Goal: Complete application form: Complete application form

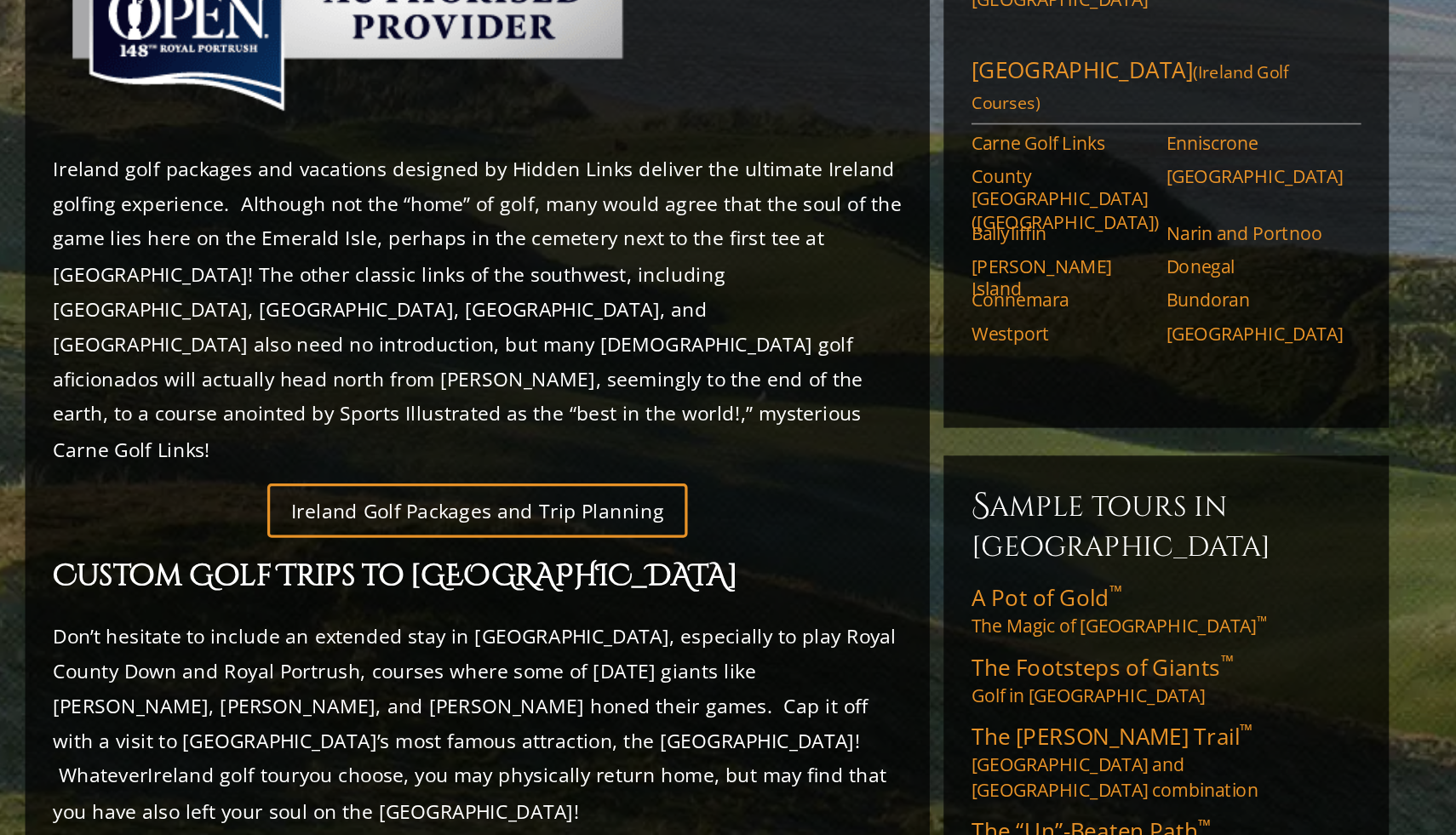
scroll to position [539, 0]
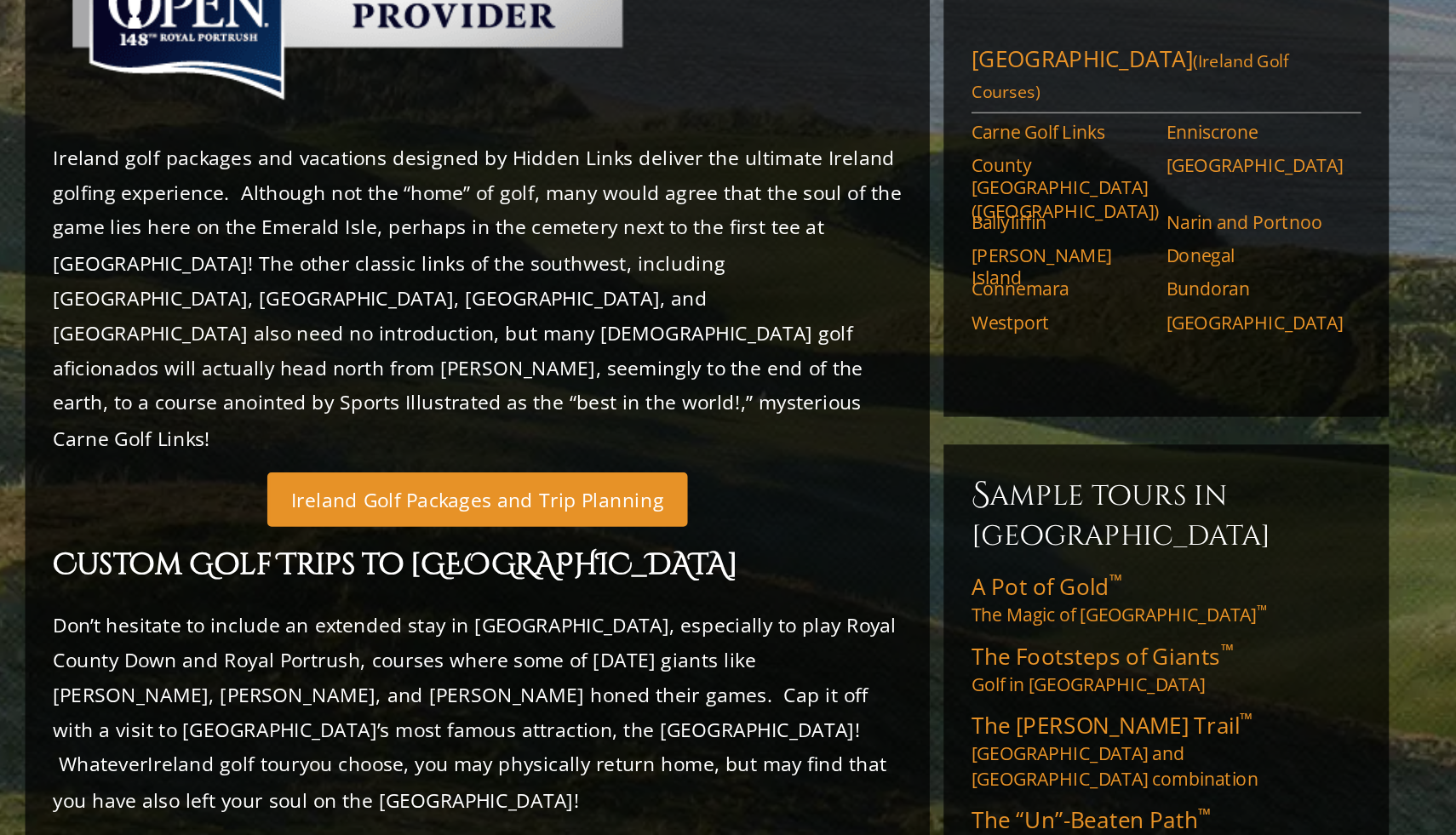
click at [605, 612] on link "Ireland Golf Packages and Trip Planning" at bounding box center [587, 629] width 257 height 33
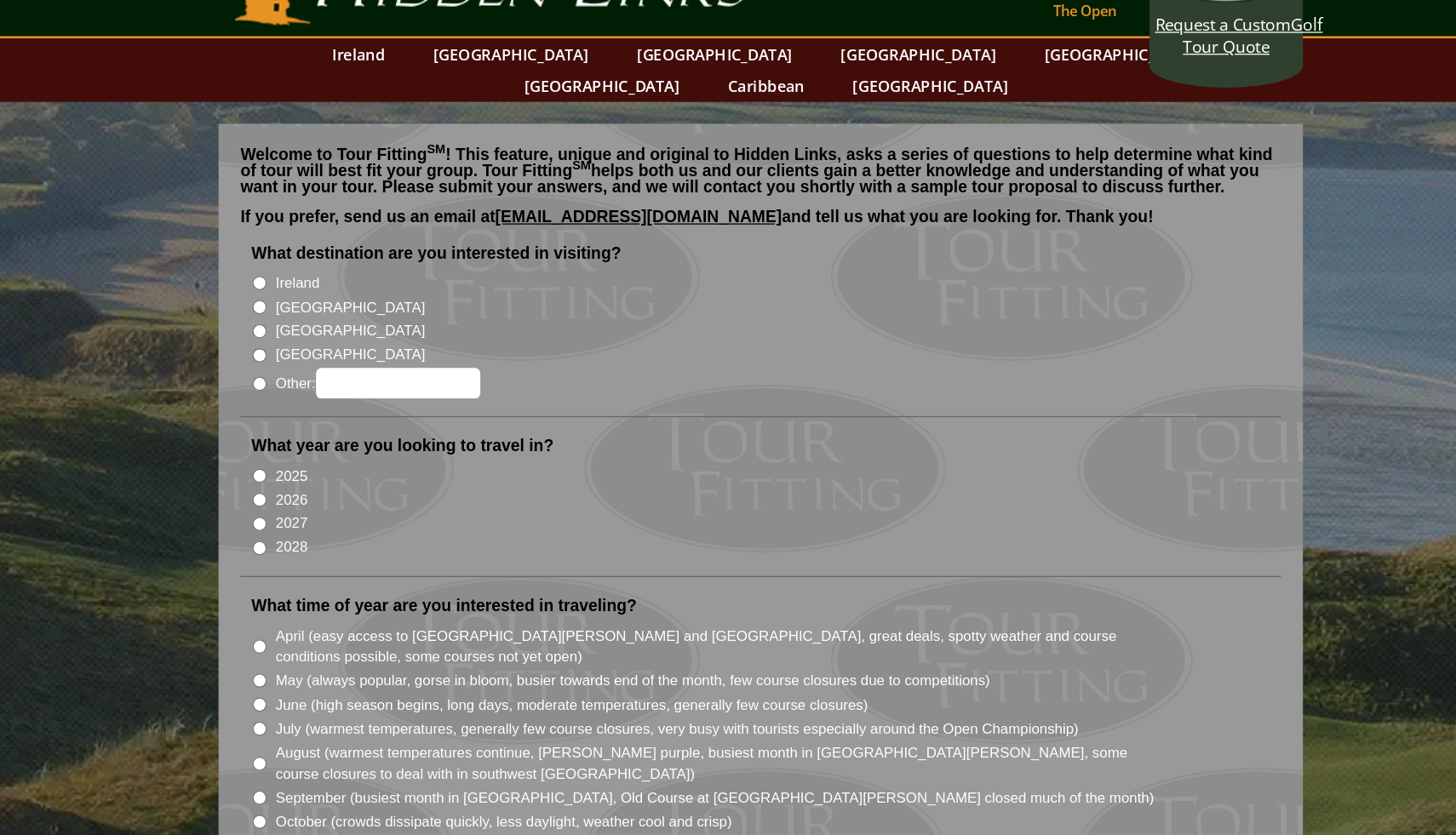
click at [337, 268] on input "Ireland" at bounding box center [334, 273] width 11 height 11
radio input "true"
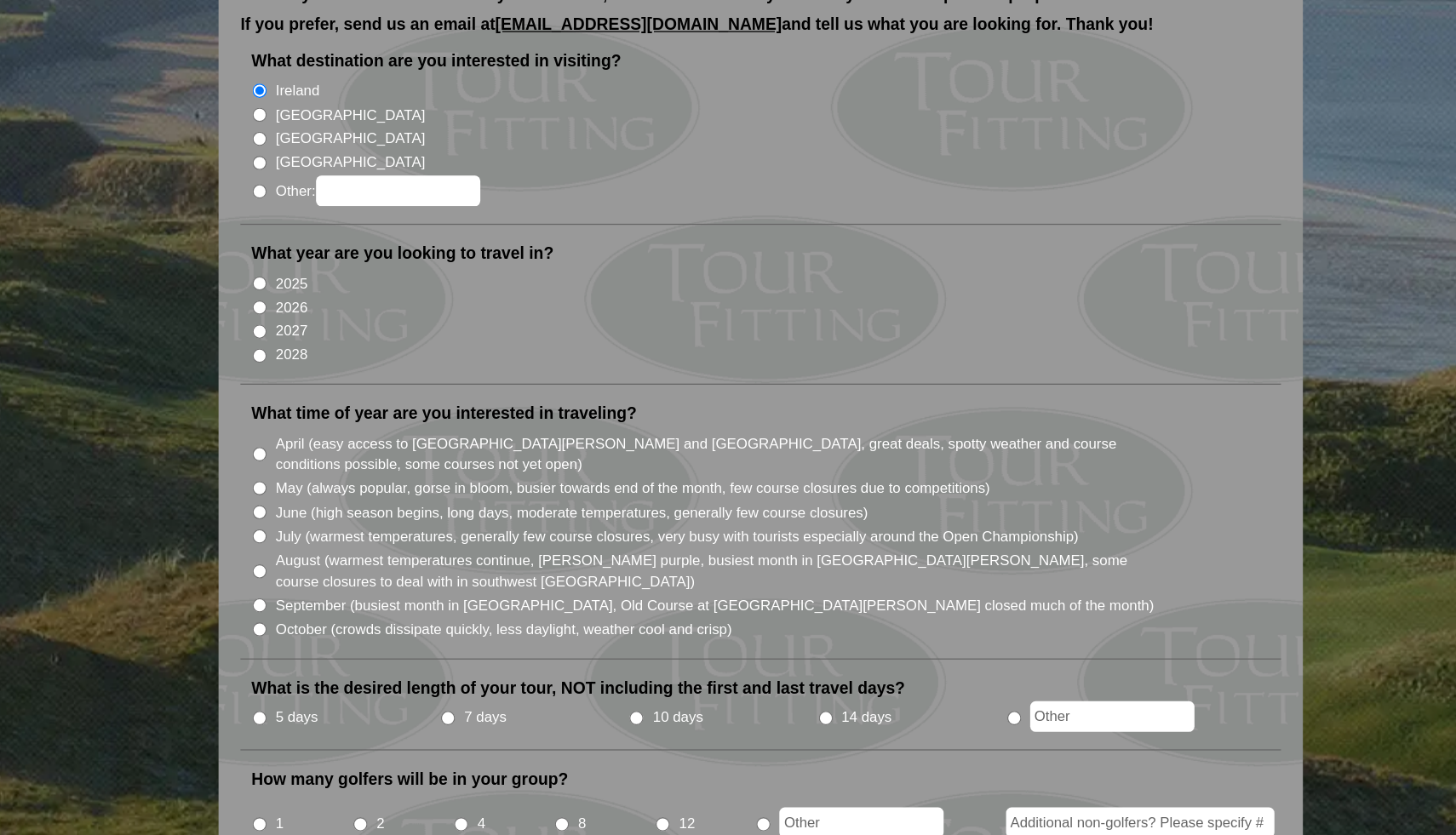
scroll to position [46, 0]
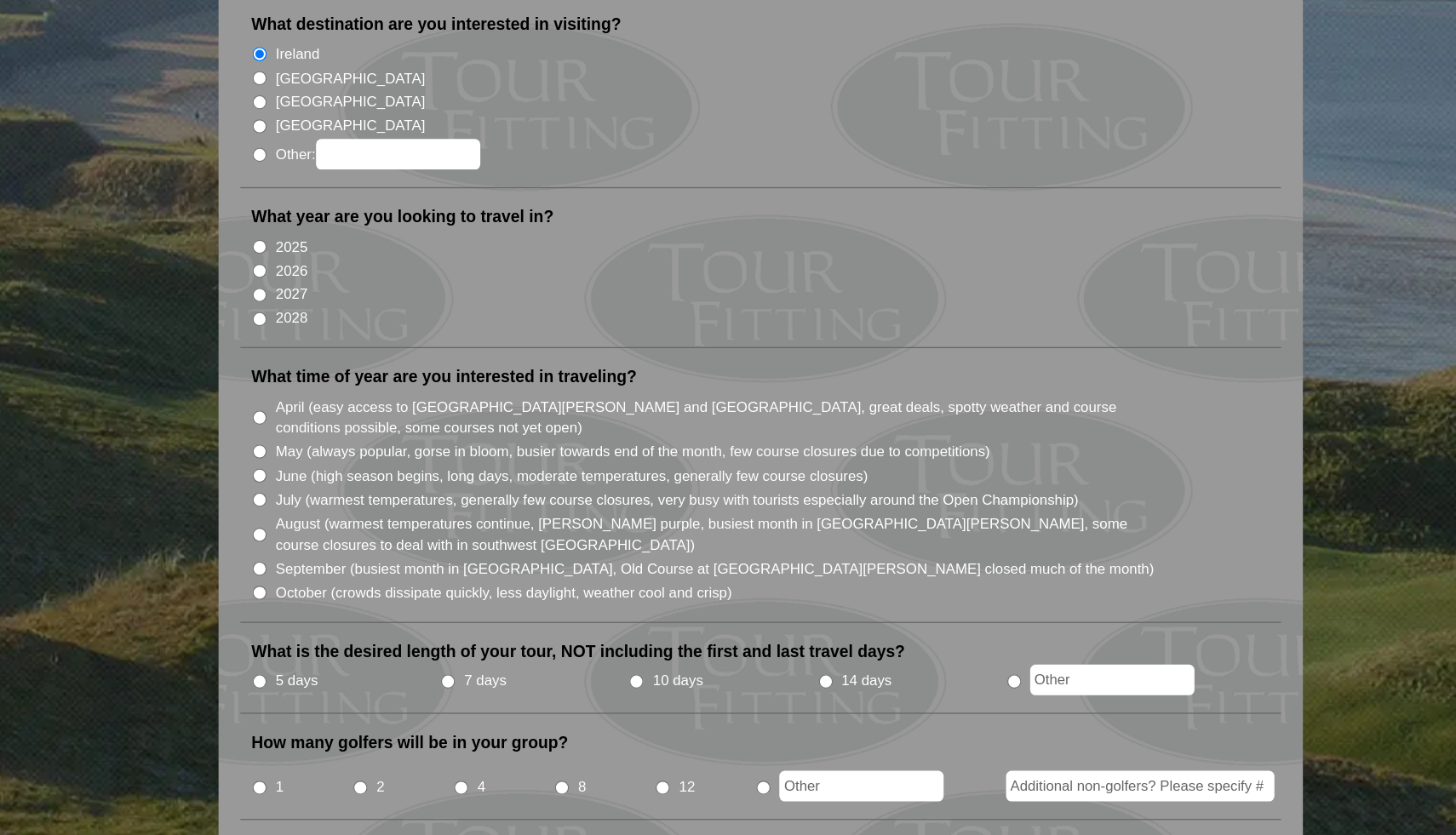
click at [335, 391] on input "2026" at bounding box center [334, 396] width 11 height 11
radio input "true"
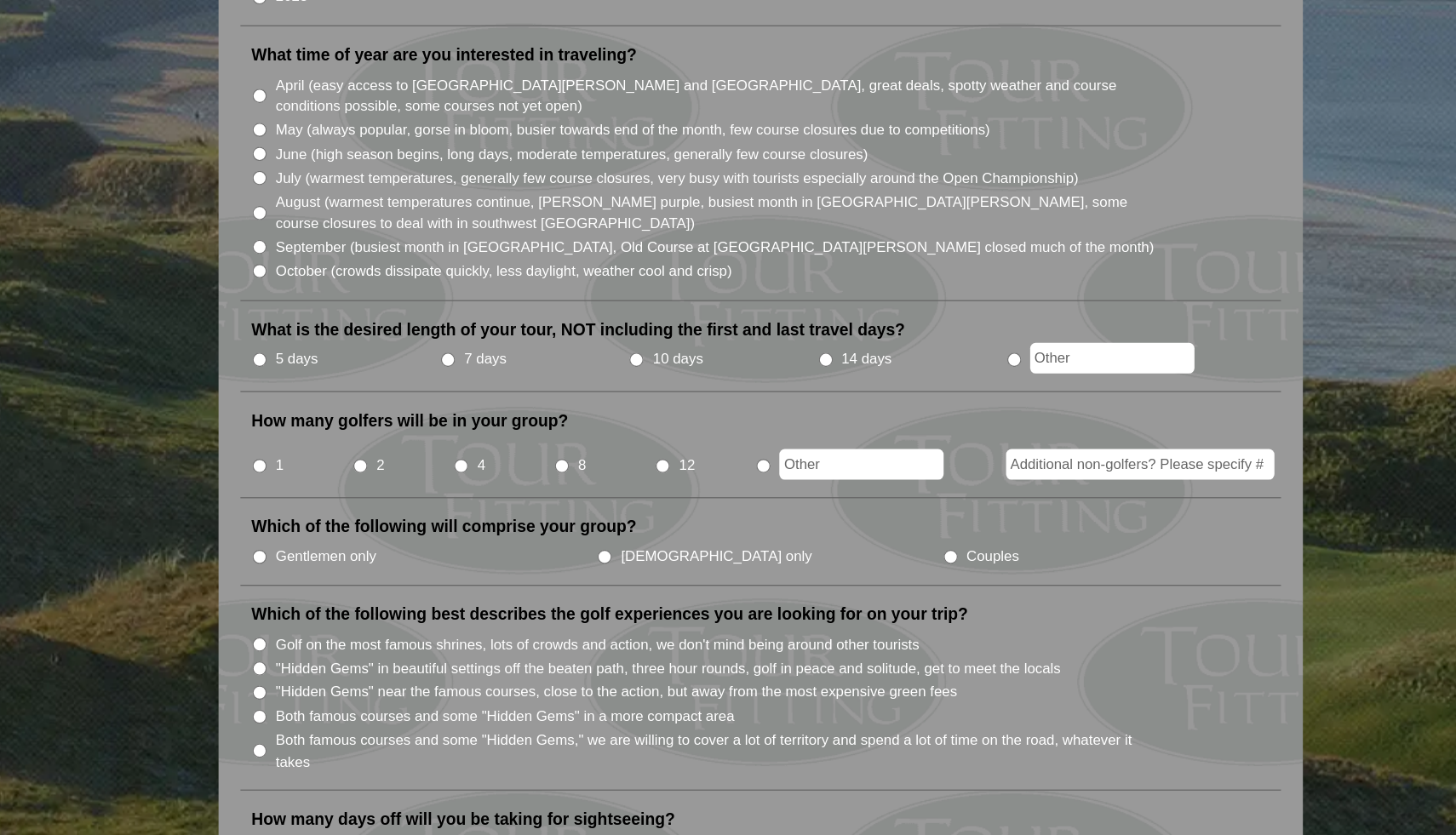
scroll to position [298, 0]
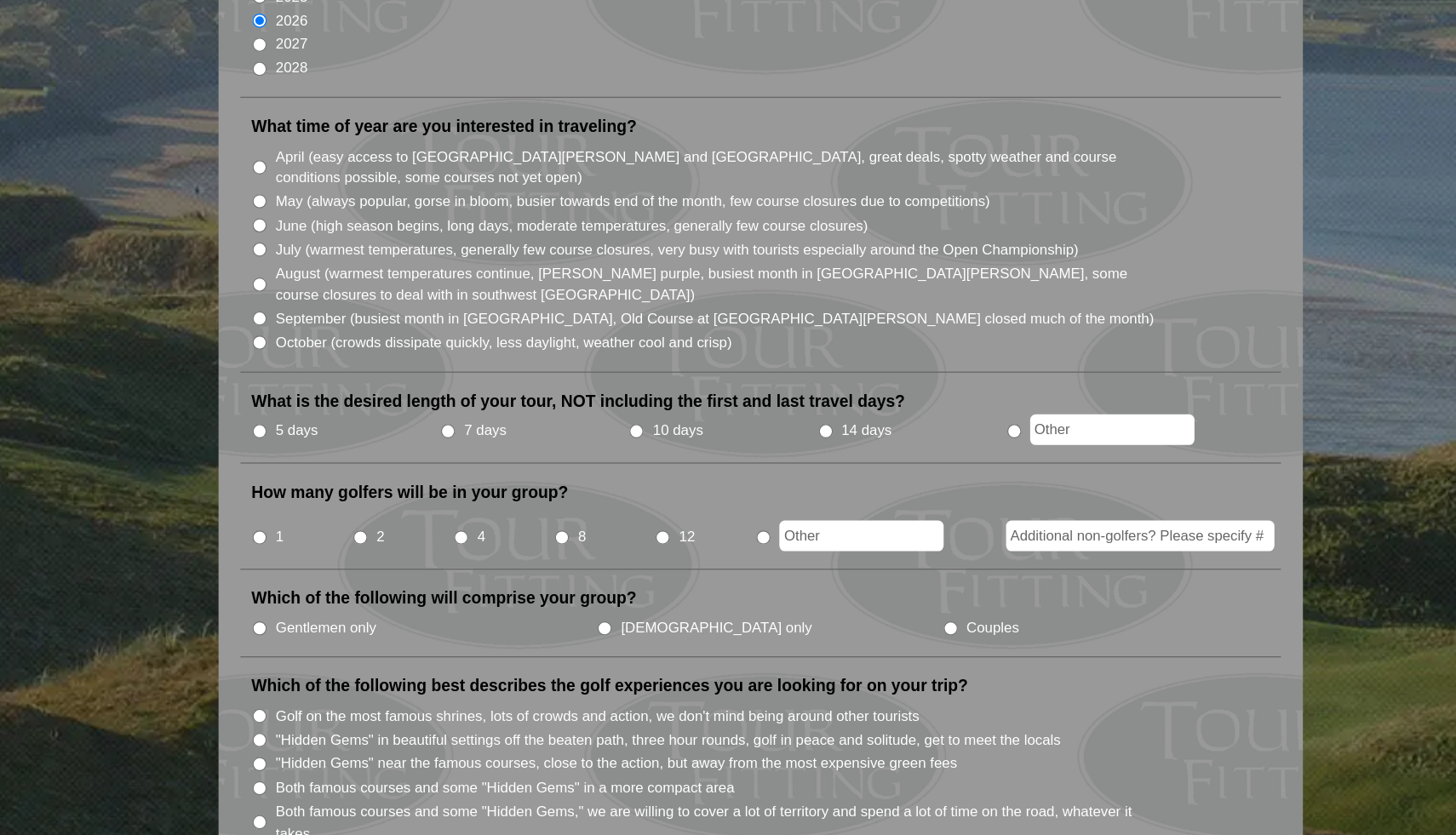
click at [334, 343] on input "August (warmest temperatures continue, heather bright purple, busiest month in …" at bounding box center [334, 348] width 11 height 11
radio input "true"
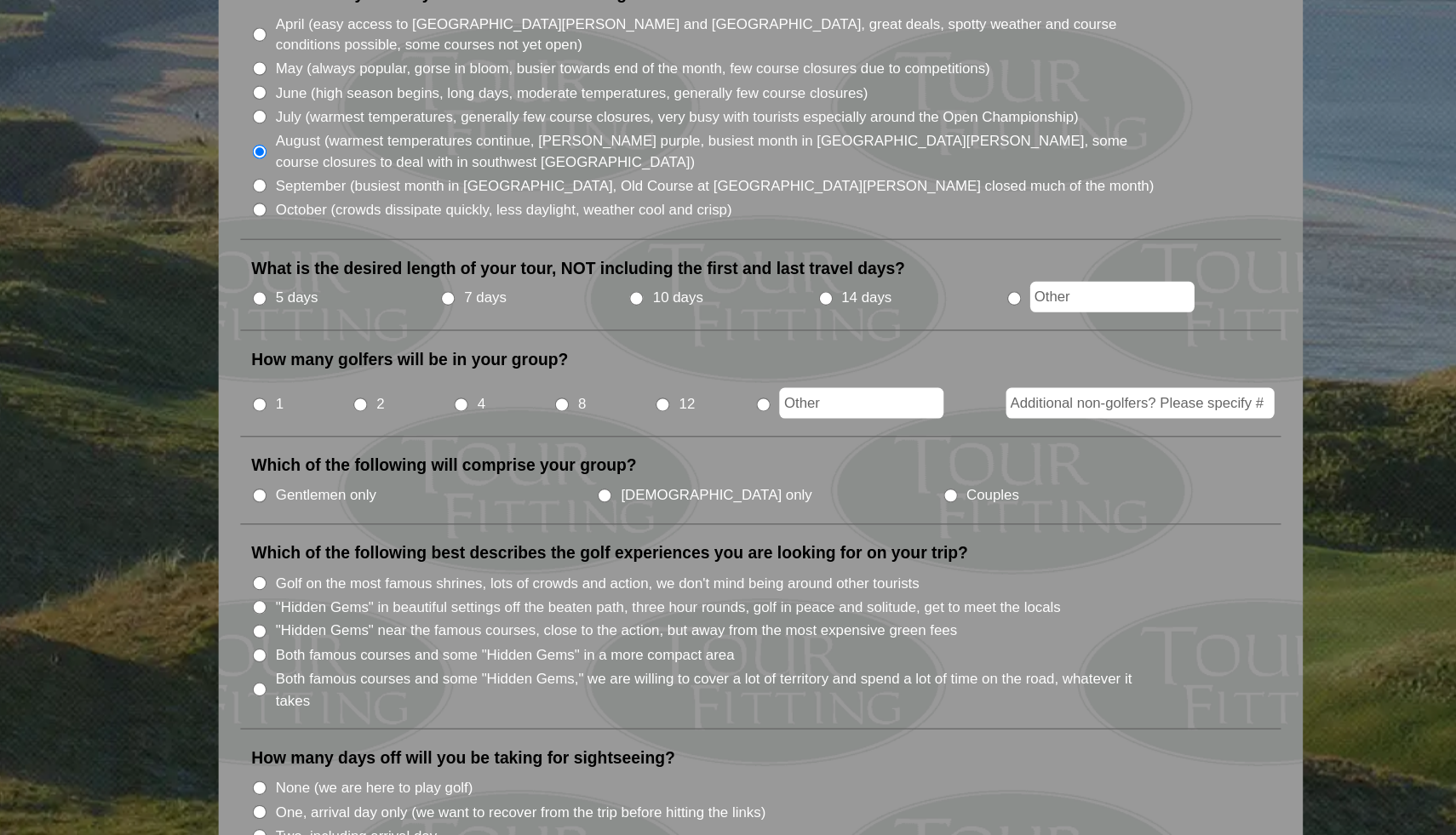
scroll to position [349, 0]
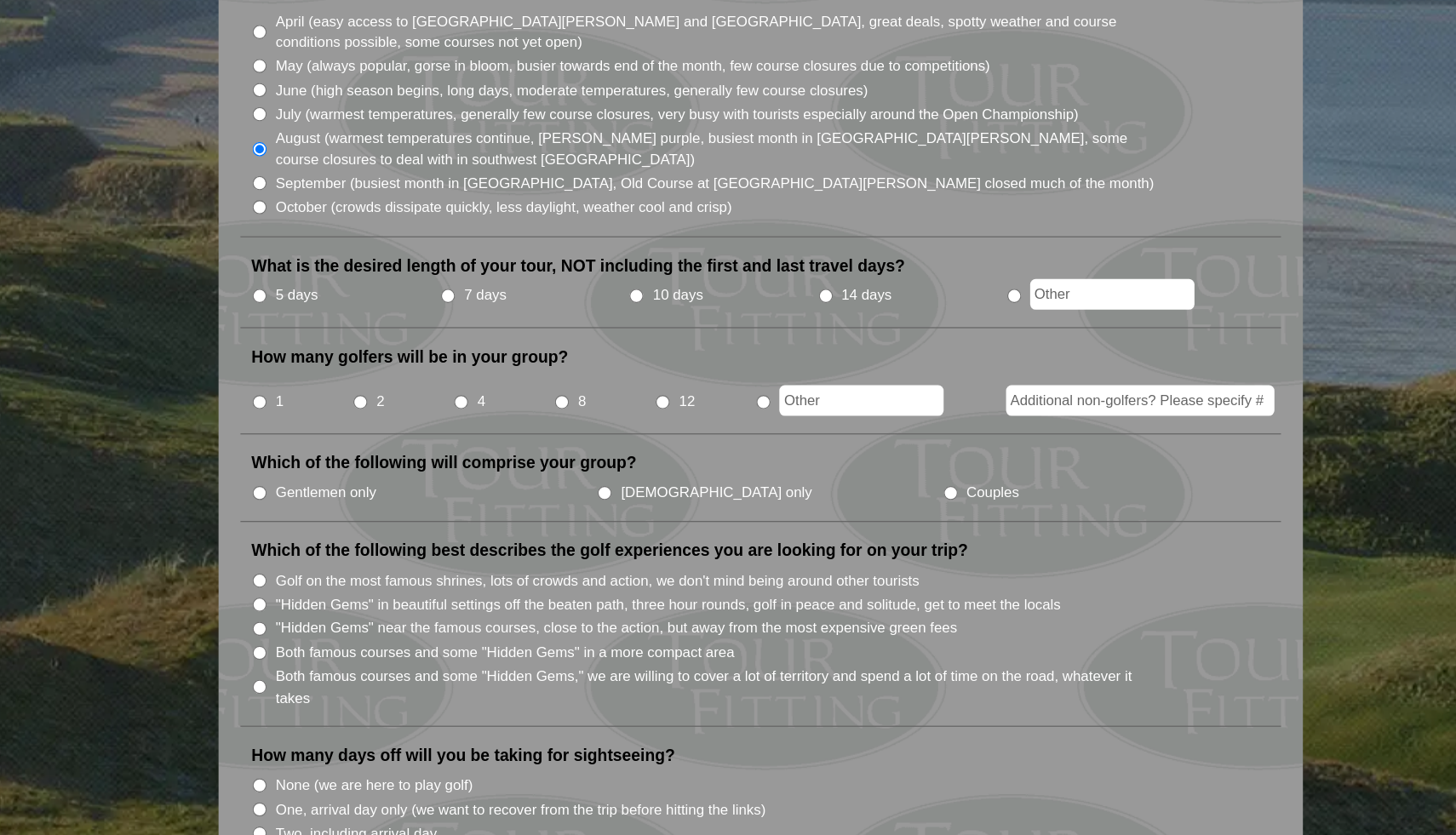
click at [481, 406] on input "7 days" at bounding box center [479, 411] width 11 height 11
radio input "true"
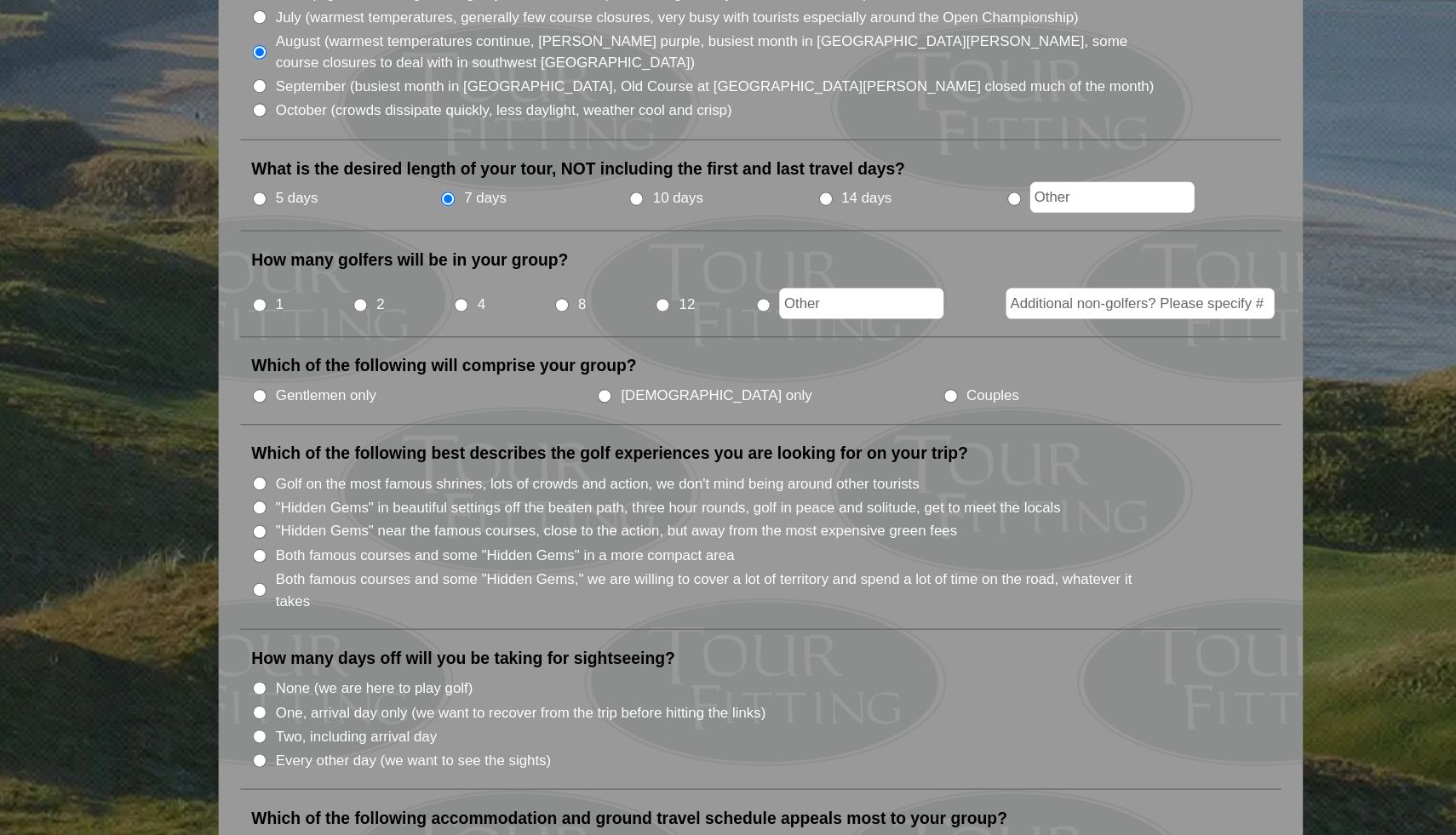
scroll to position [427, 0]
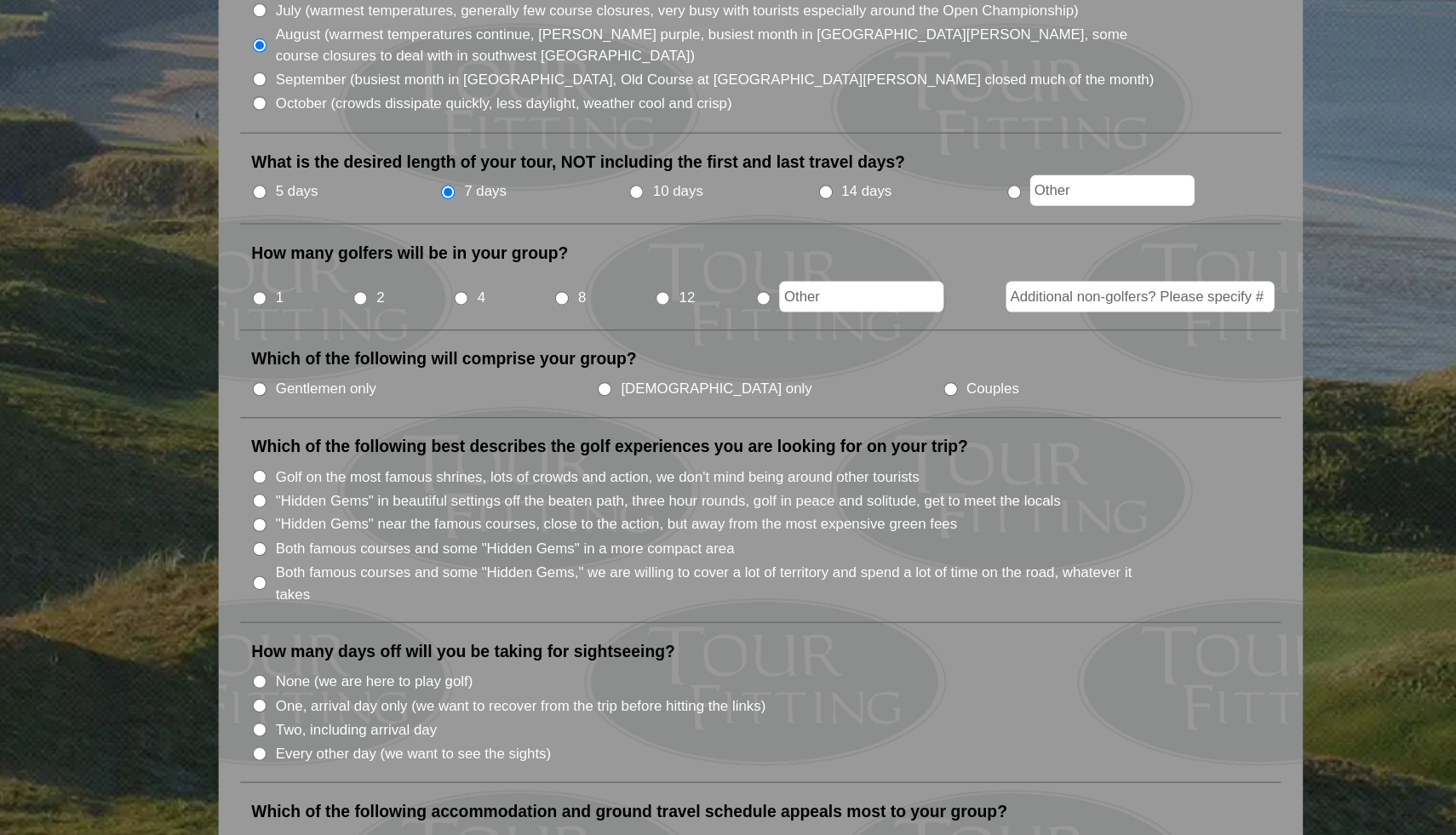
click at [412, 412] on input "2" at bounding box center [411, 417] width 11 height 11
radio input "true"
click at [336, 482] on input "Gentlemen only" at bounding box center [334, 487] width 11 height 11
radio input "true"
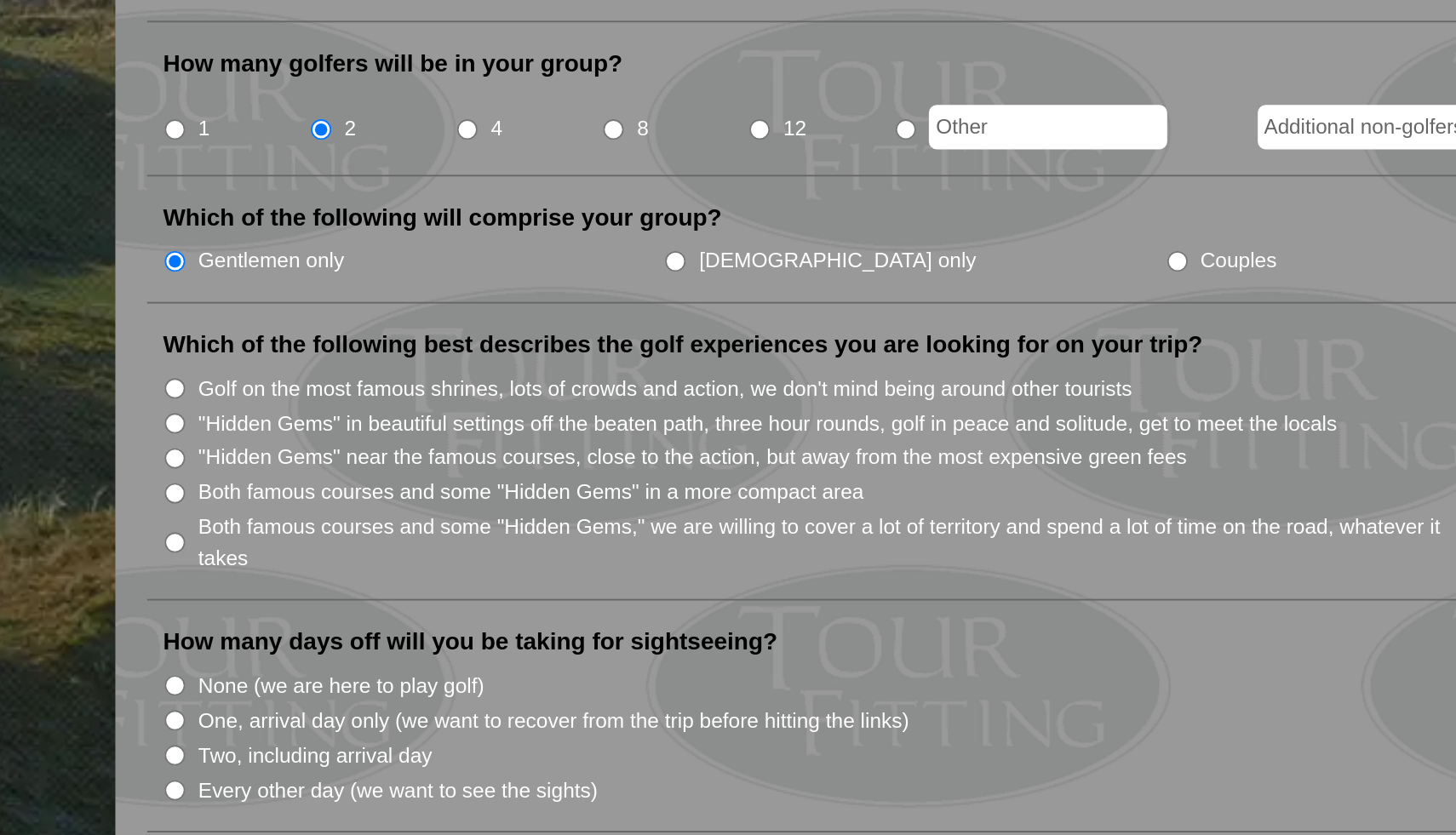
click at [334, 550] on input "Golf on the most famous shrines, lots of crowds and action, we don't mind being…" at bounding box center [334, 555] width 11 height 11
radio input "true"
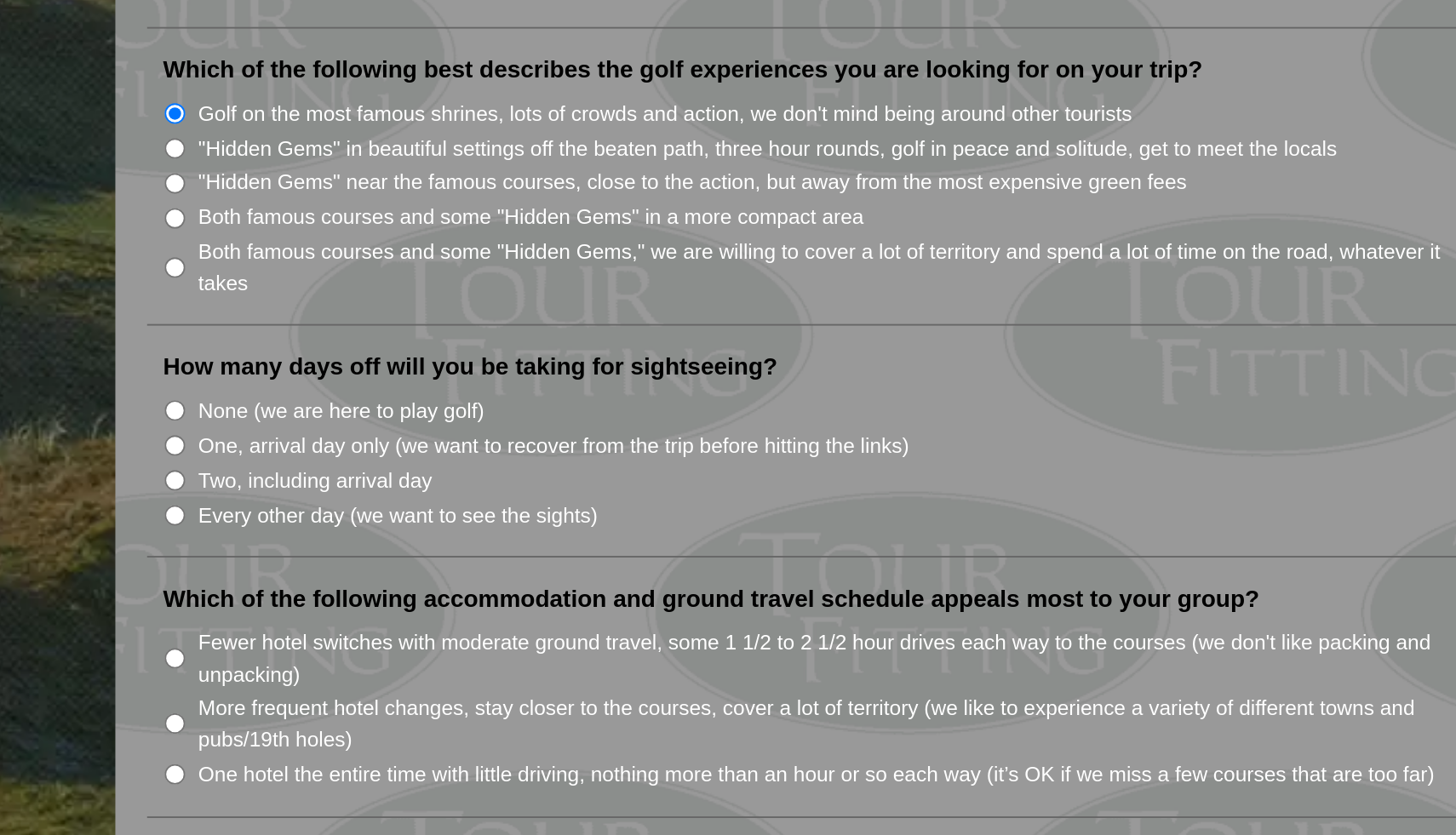
scroll to position [539, 0]
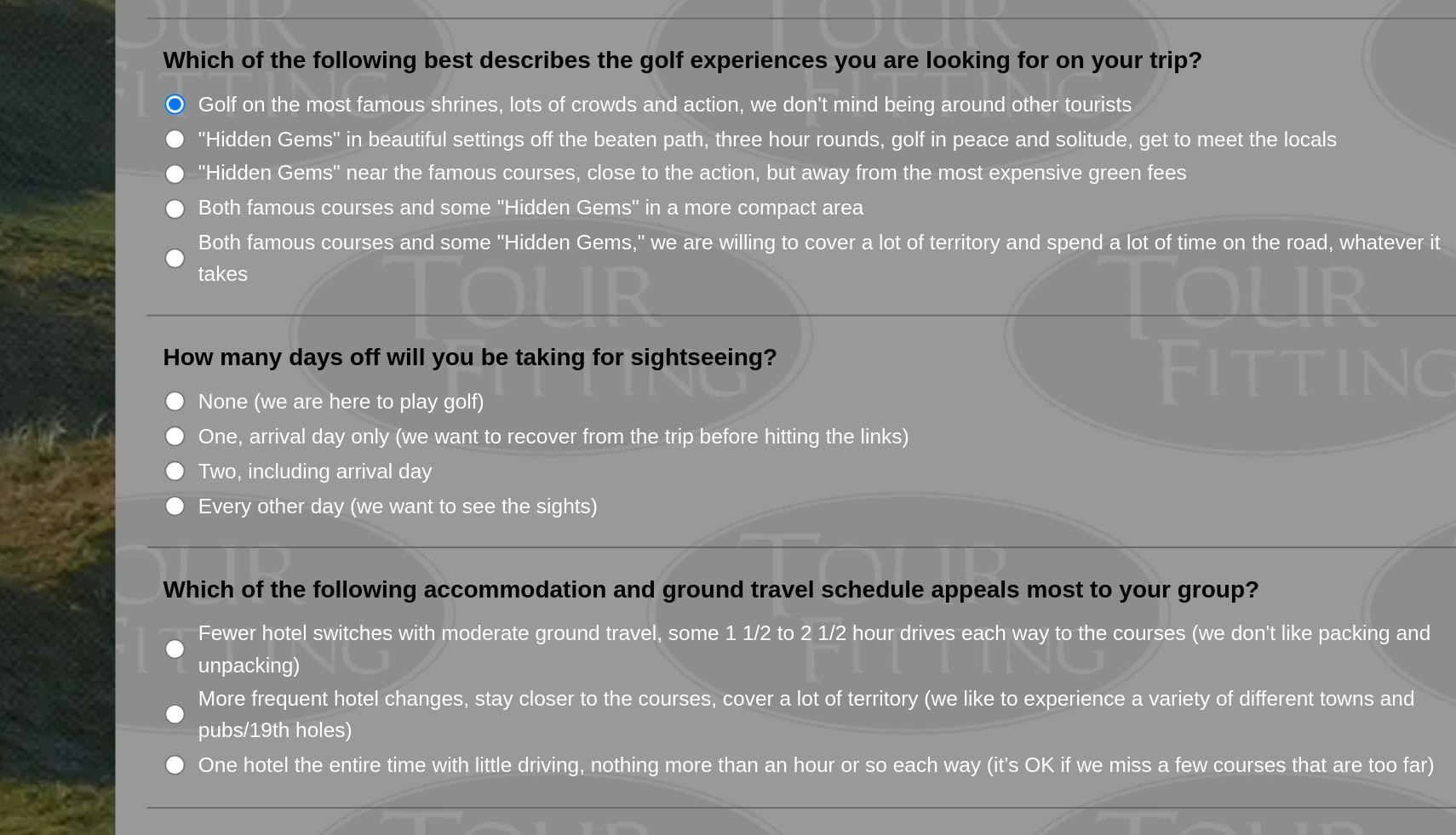
click at [333, 597] on input "None (we are here to play golf)" at bounding box center [334, 602] width 11 height 11
radio input "true"
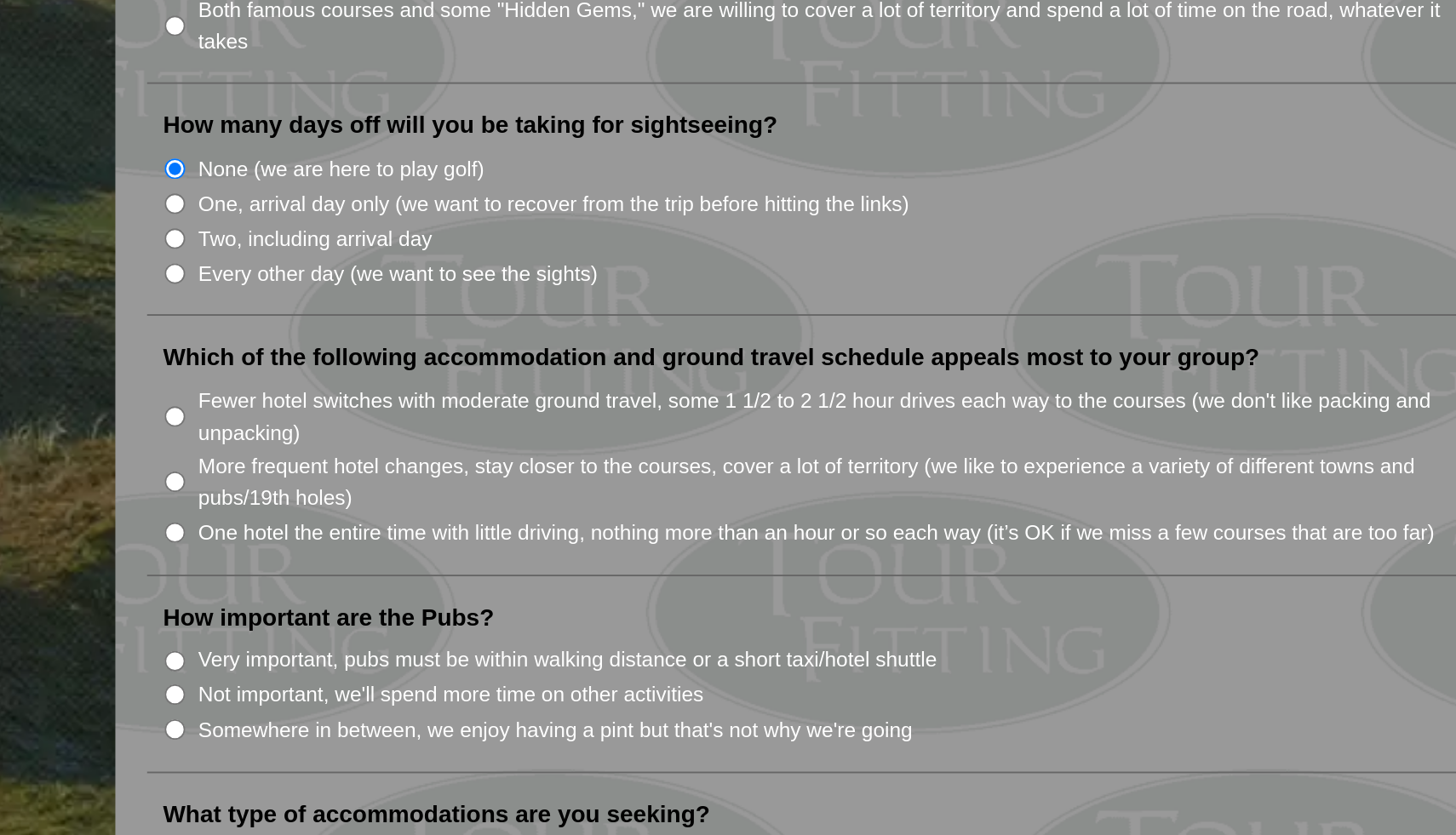
scroll to position [666, 0]
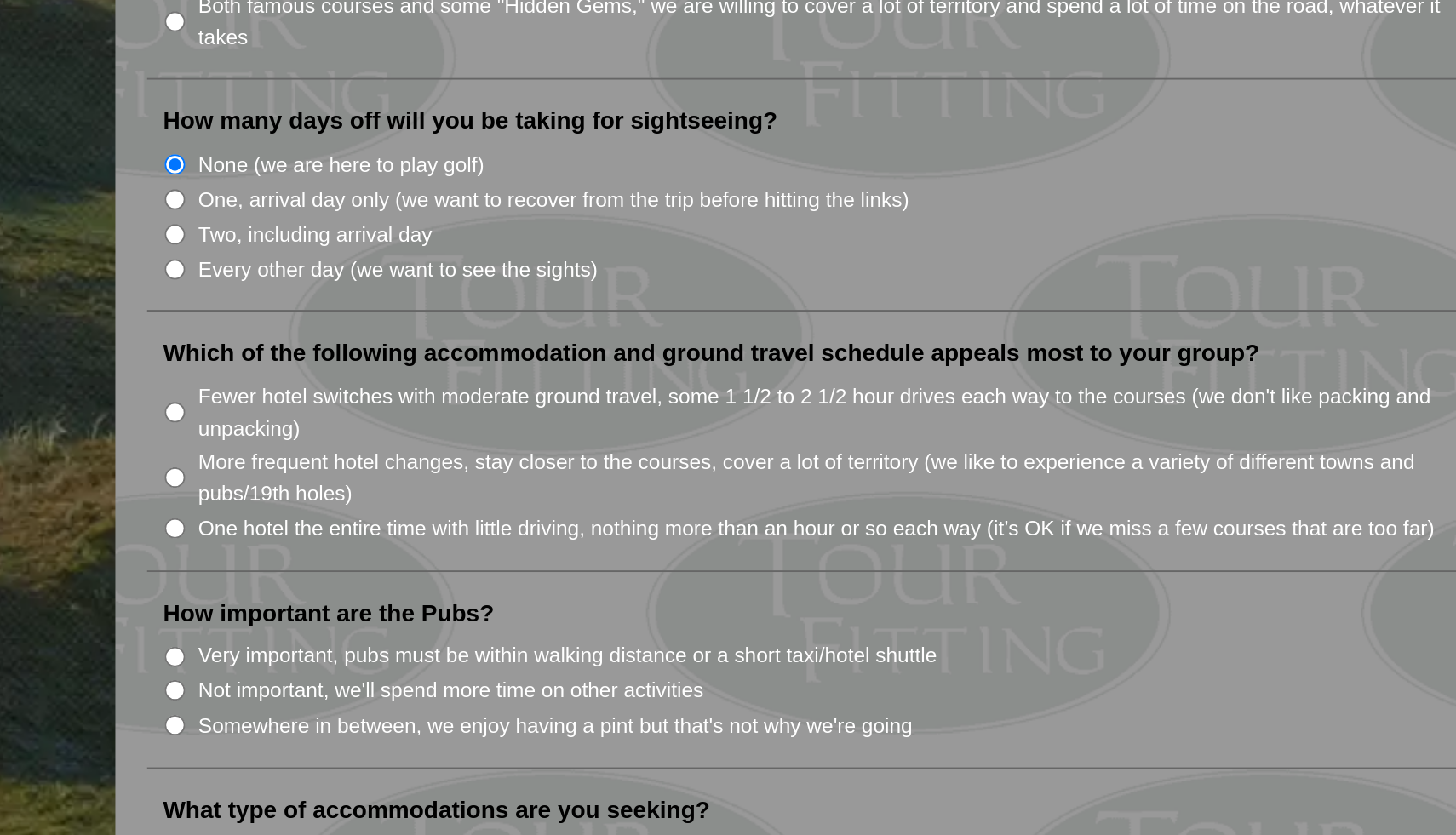
click at [336, 638] on input "More frequent hotel changes, stay closer to the courses, cover a lot of territo…" at bounding box center [334, 643] width 11 height 11
radio input "true"
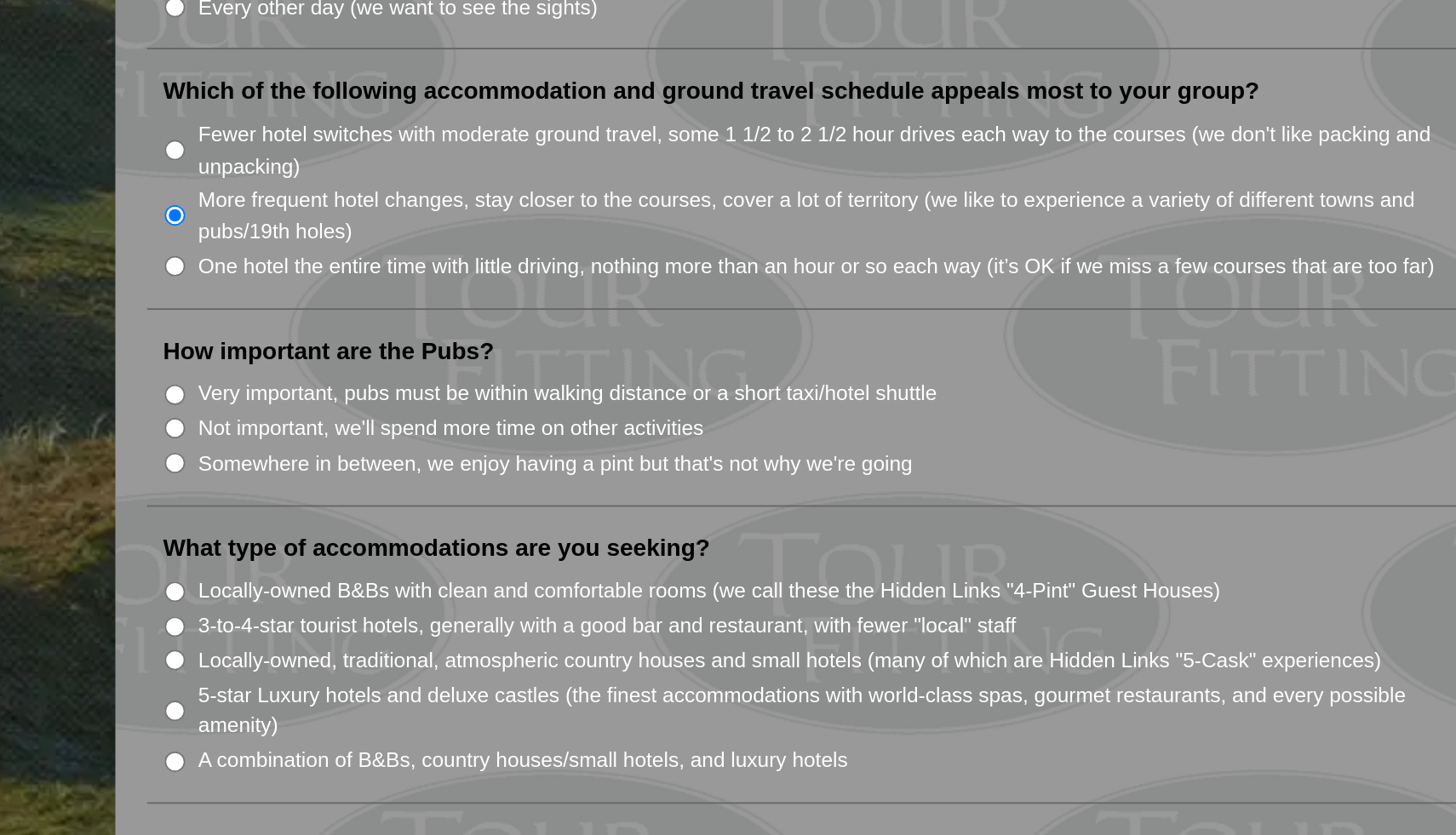
scroll to position [808, 0]
click at [336, 629] on input "Somewhere in between, we enjoy having a pint but that's not why we're going" at bounding box center [334, 634] width 11 height 11
radio input "true"
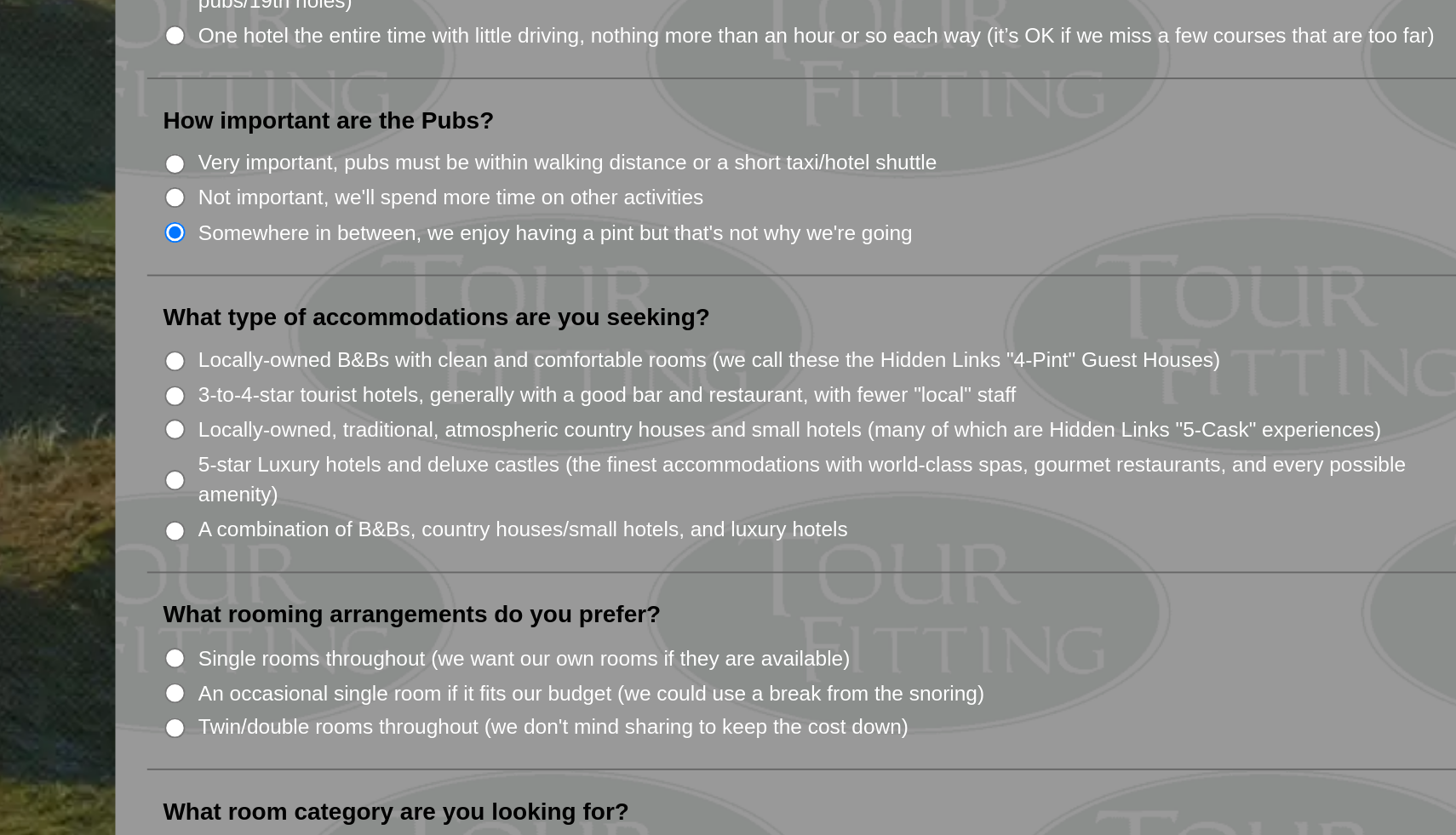
scroll to position [932, 0]
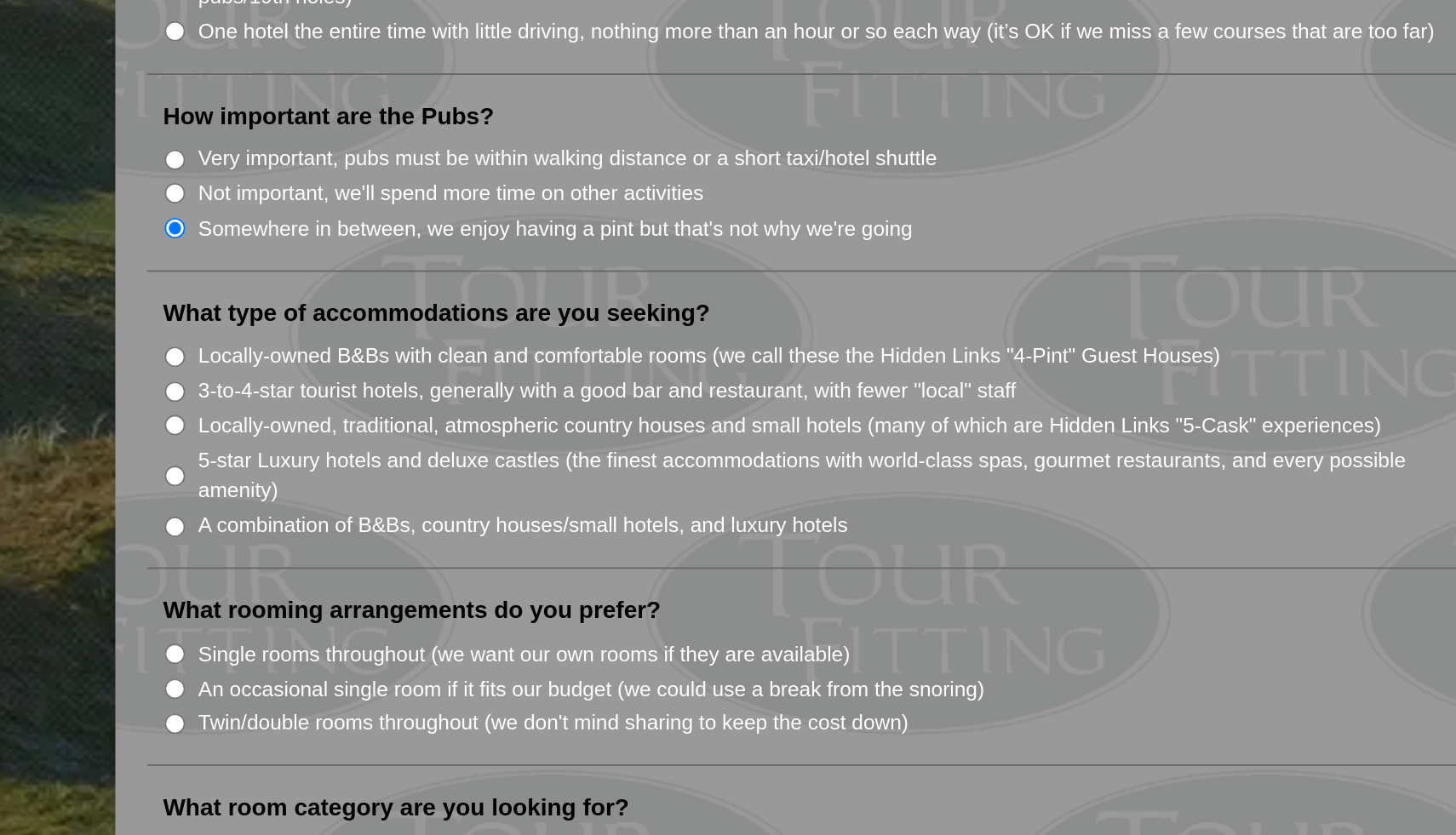
click at [337, 591] on input "3-to-4-star tourist hotels, generally with a good bar and restaurant, with fewe…" at bounding box center [334, 596] width 11 height 11
radio input "true"
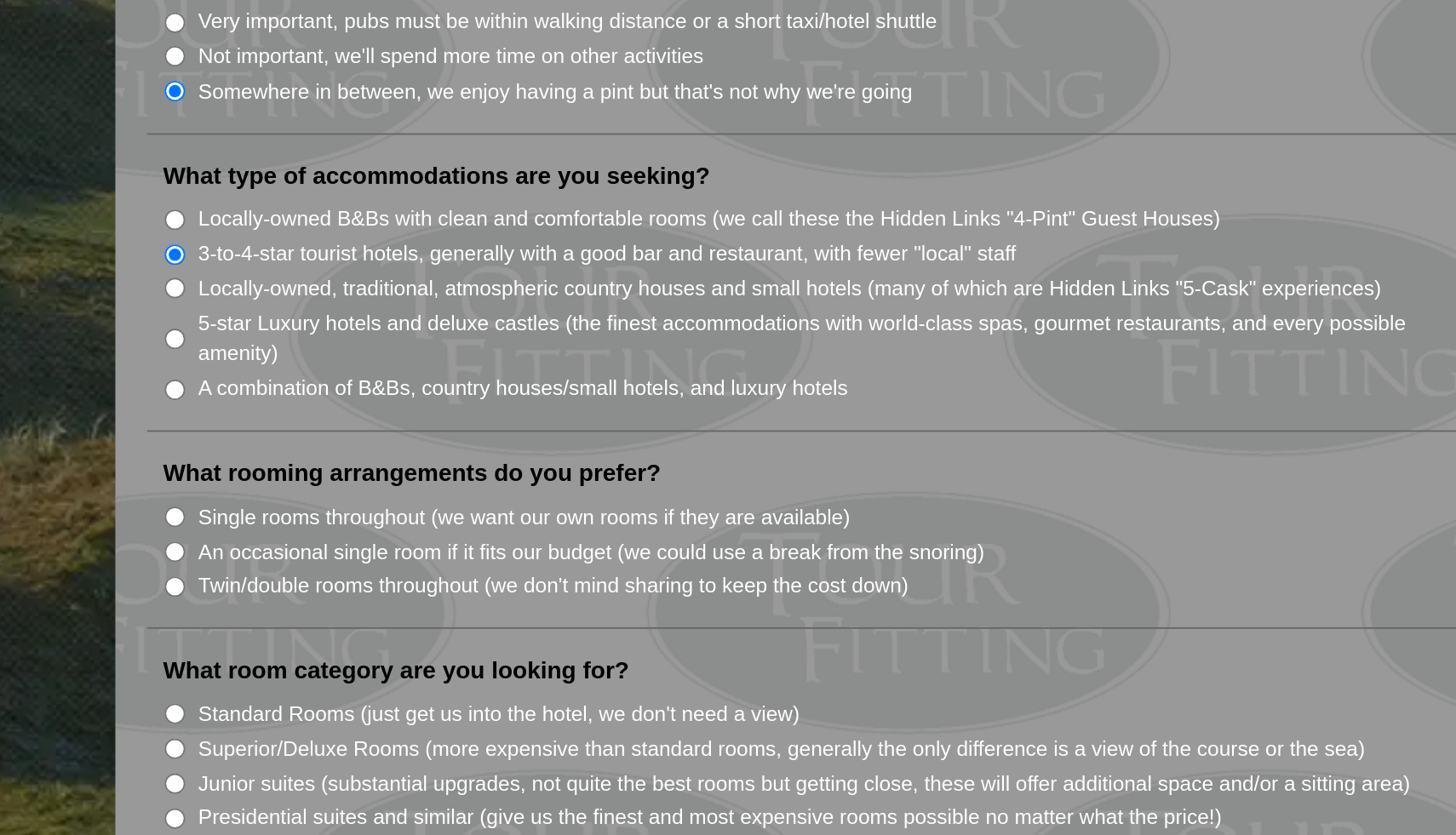
scroll to position [1014, 0]
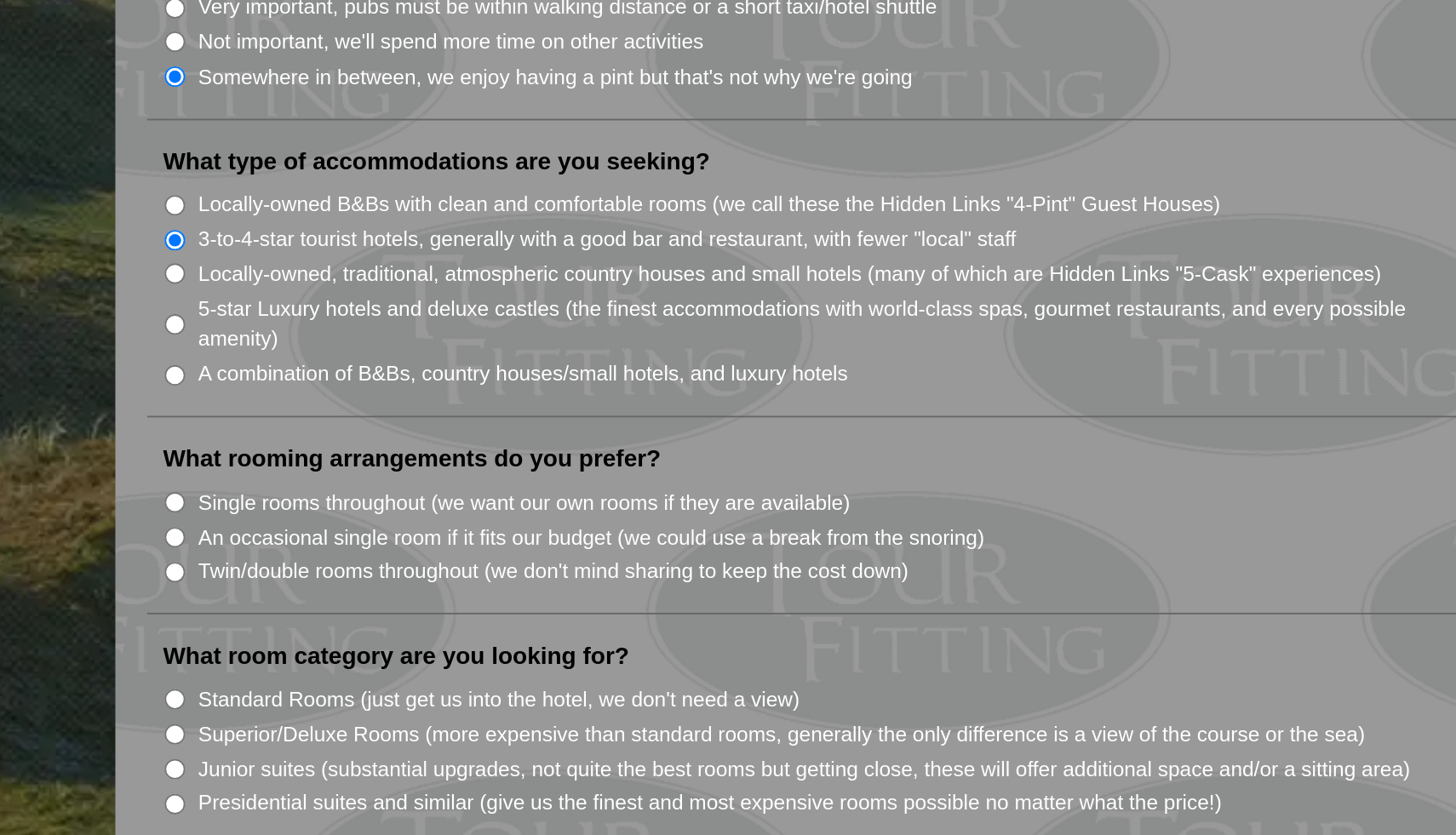
click at [335, 583] on input "A combination of B&Bs, country houses/small hotels, and luxury hotels" at bounding box center [334, 588] width 11 height 11
radio input "true"
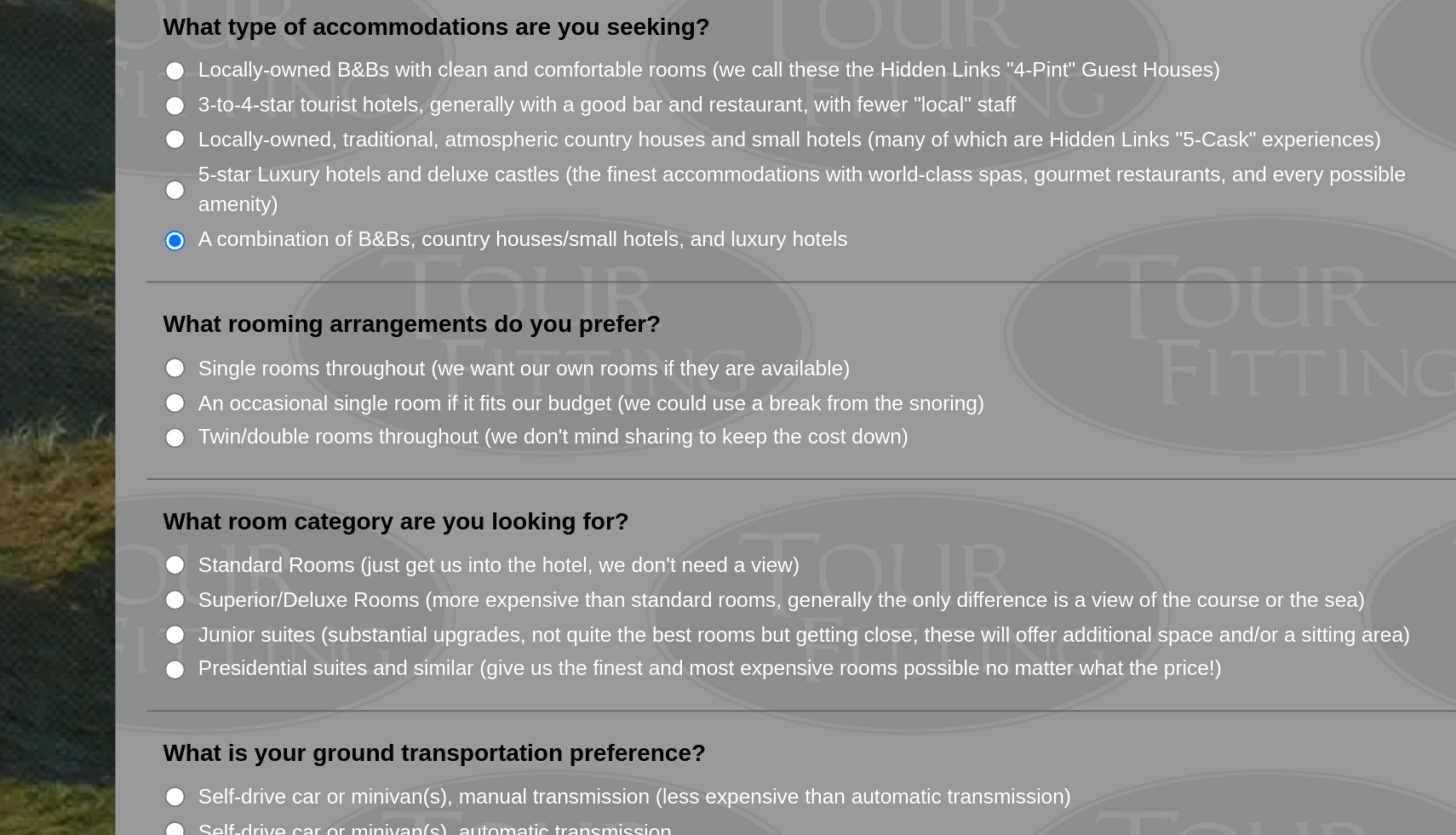
scroll to position [1089, 0]
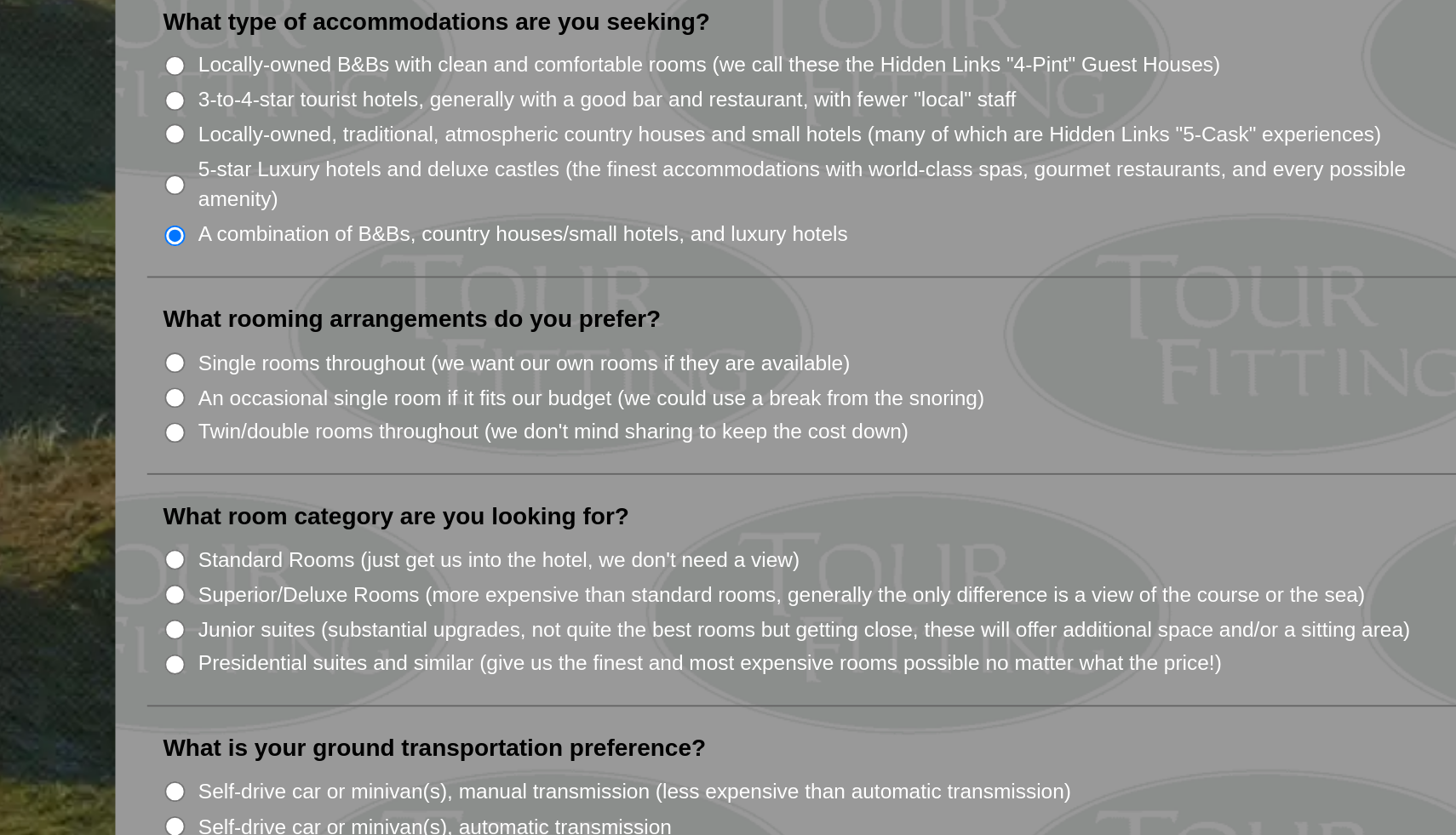
click at [334, 576] on input "Single rooms throughout (we want our own rooms if they are available)" at bounding box center [334, 581] width 11 height 11
radio input "true"
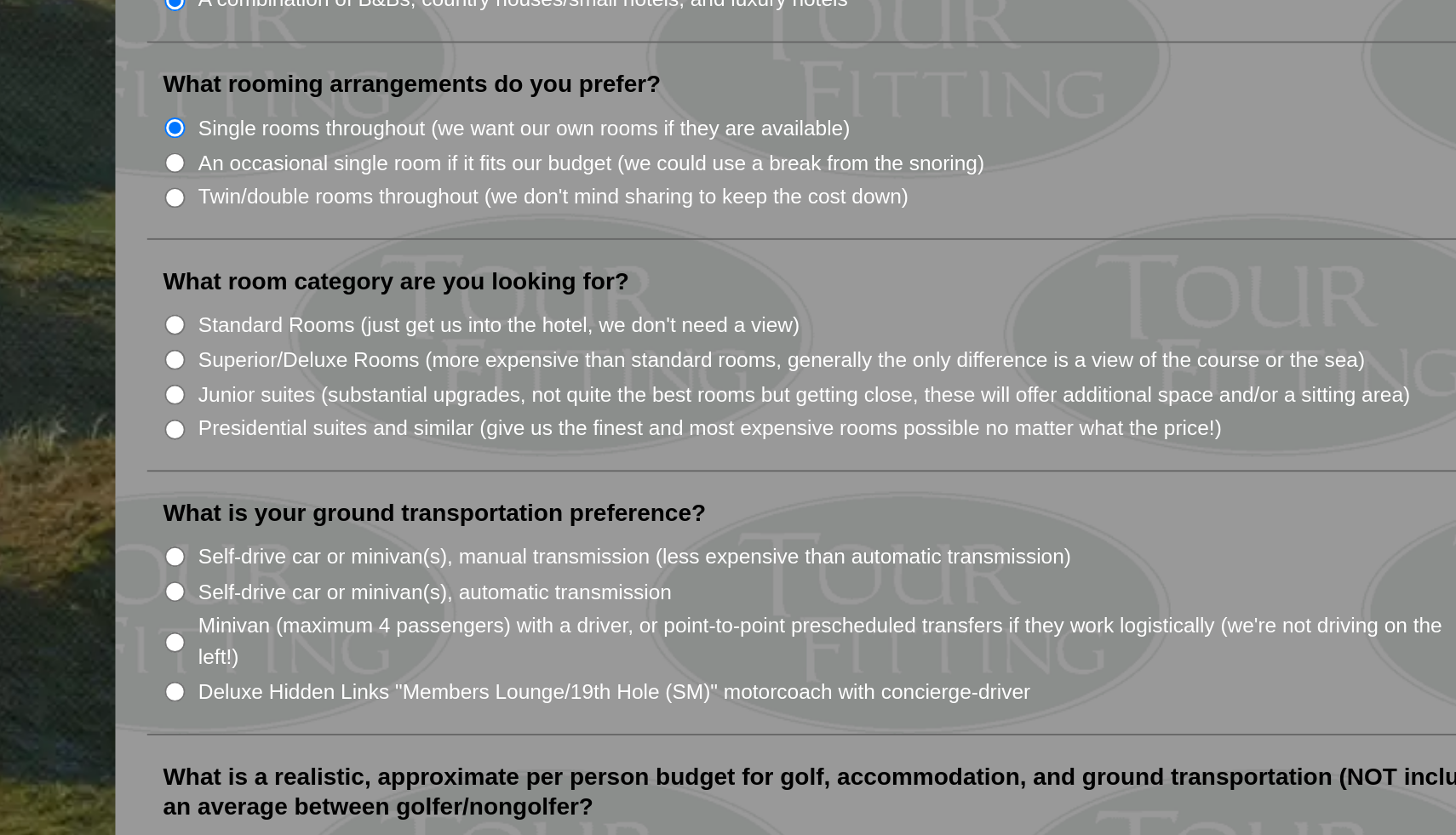
scroll to position [1219, 0]
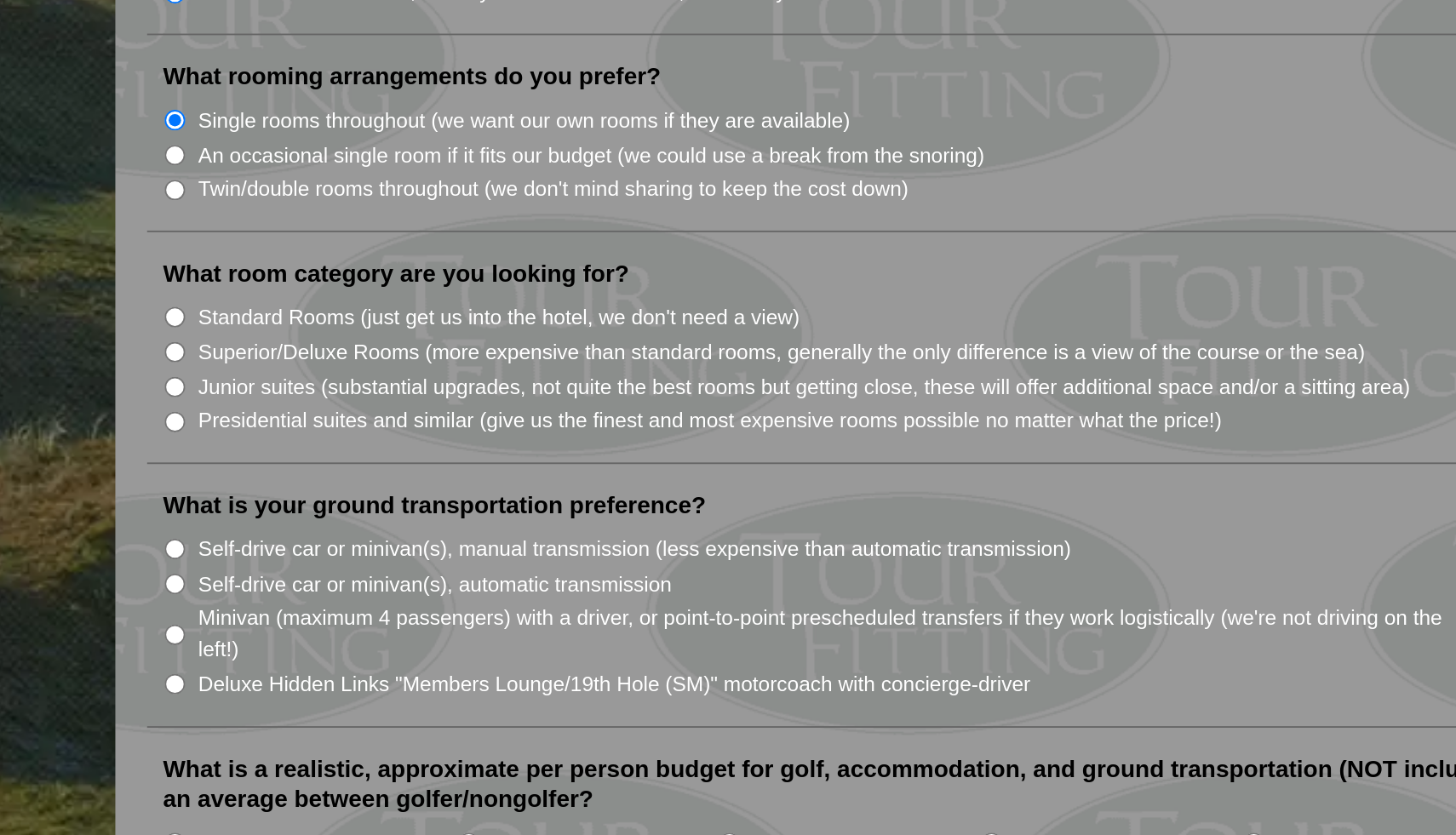
click at [335, 570] on input "Superior/Deluxe Rooms (more expensive than standard rooms, generally the only d…" at bounding box center [334, 574] width 11 height 11
radio input "true"
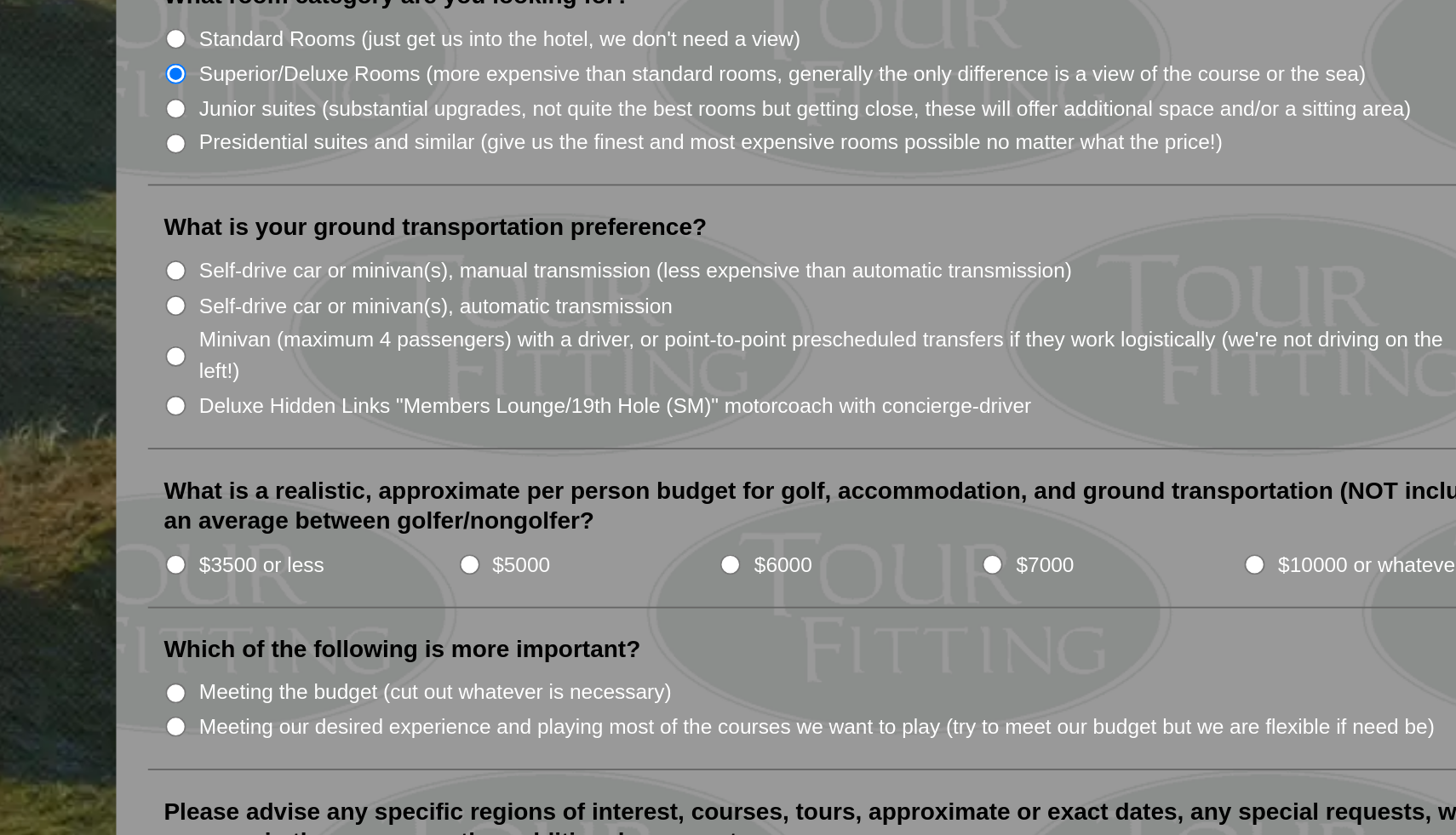
scroll to position [1369, 0]
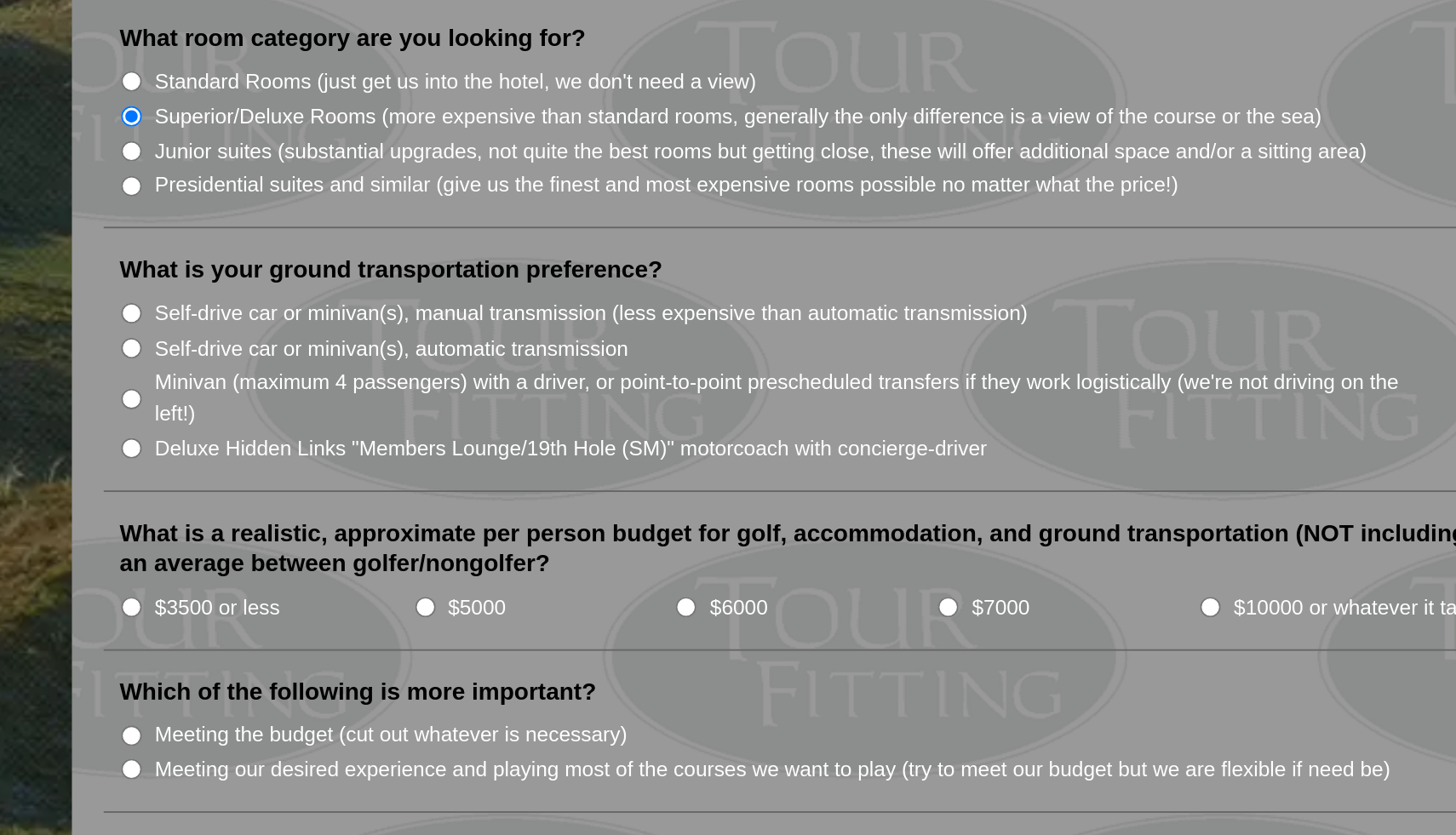
click at [336, 572] on input "Minivan (maximum 4 passengers) with a driver, or point-to-point prescheduled tr…" at bounding box center [334, 576] width 11 height 11
radio input "true"
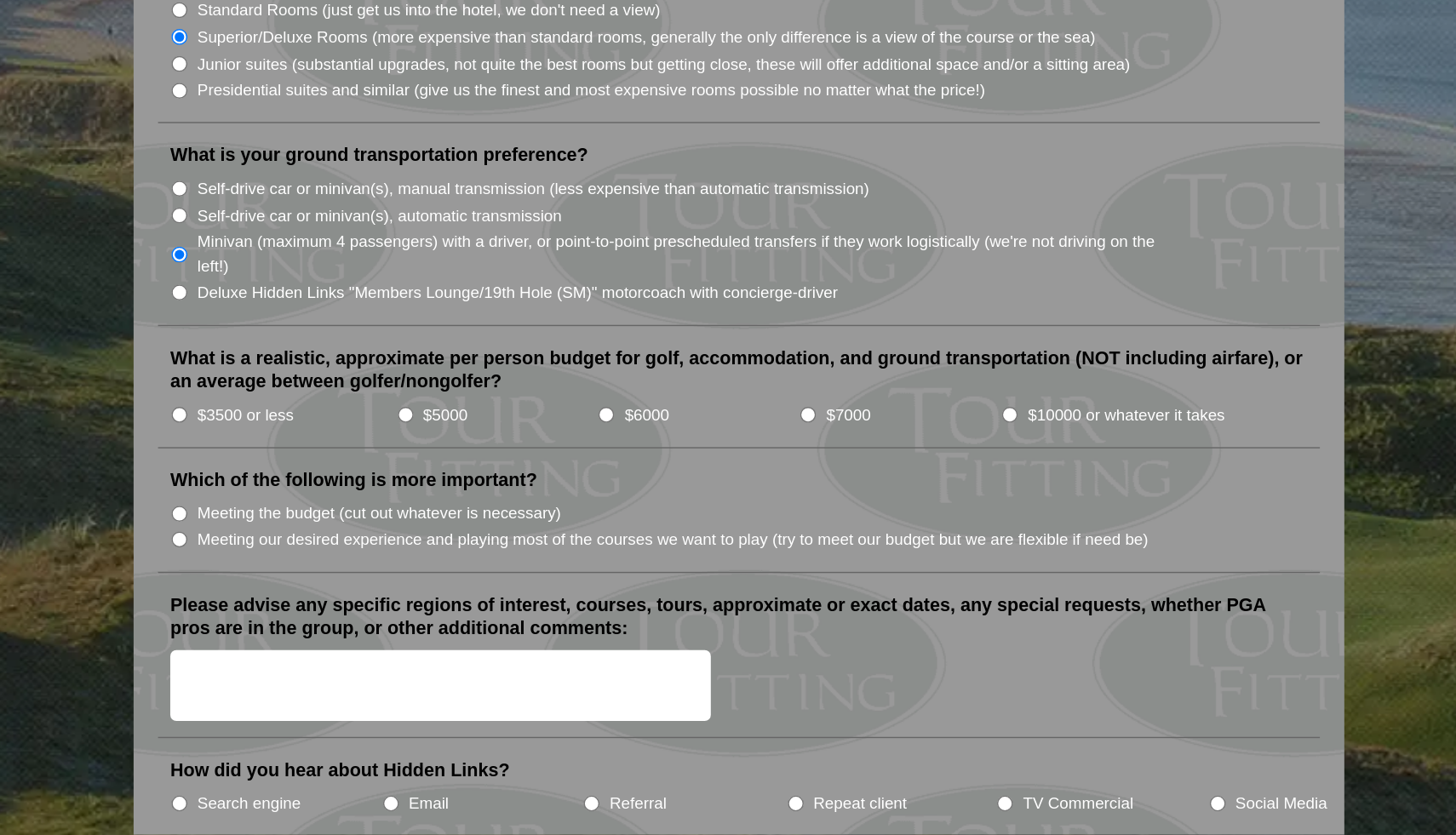
scroll to position [1513, 0]
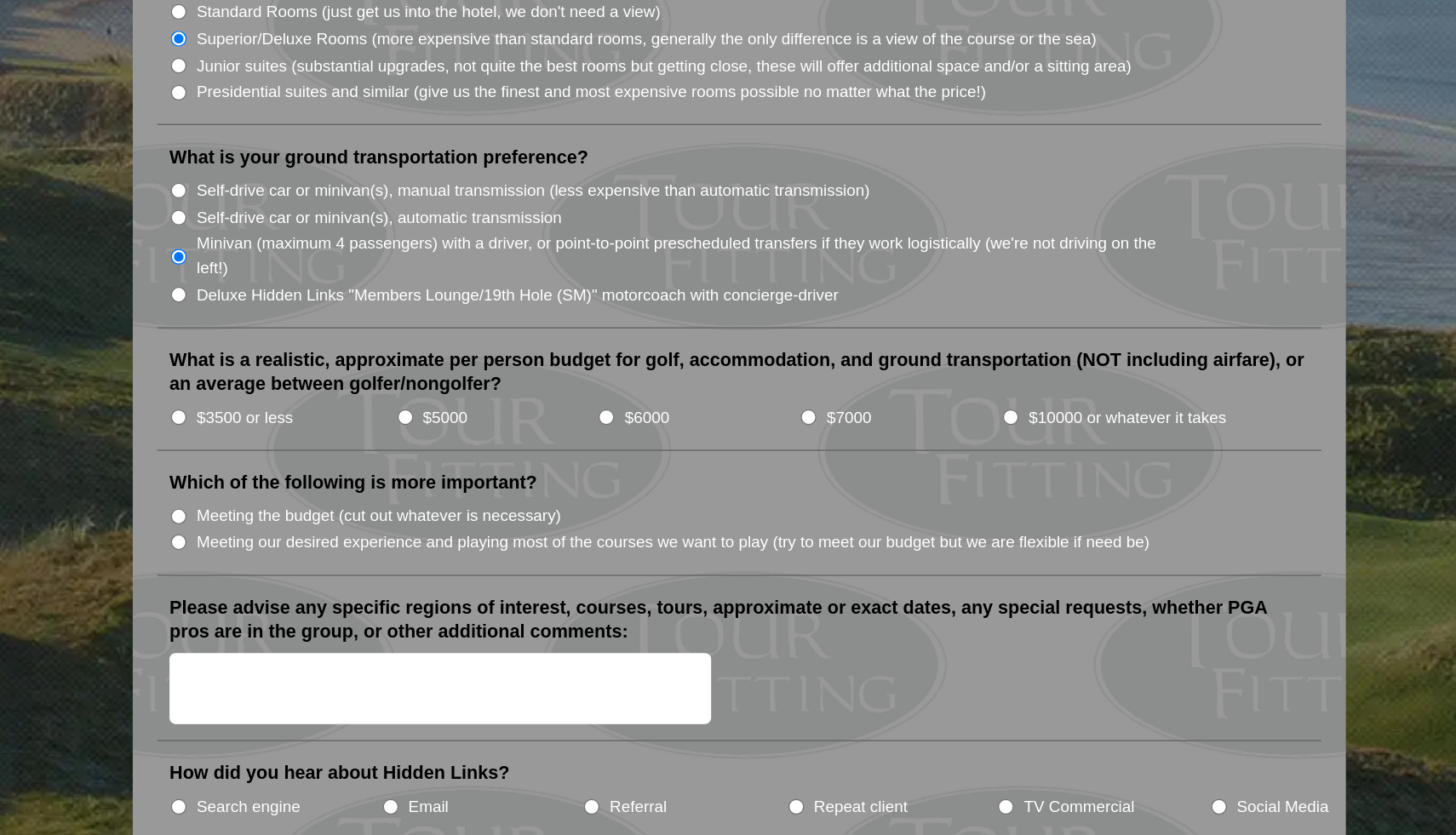
click at [632, 538] on input "$6000" at bounding box center [630, 542] width 11 height 11
radio input "true"
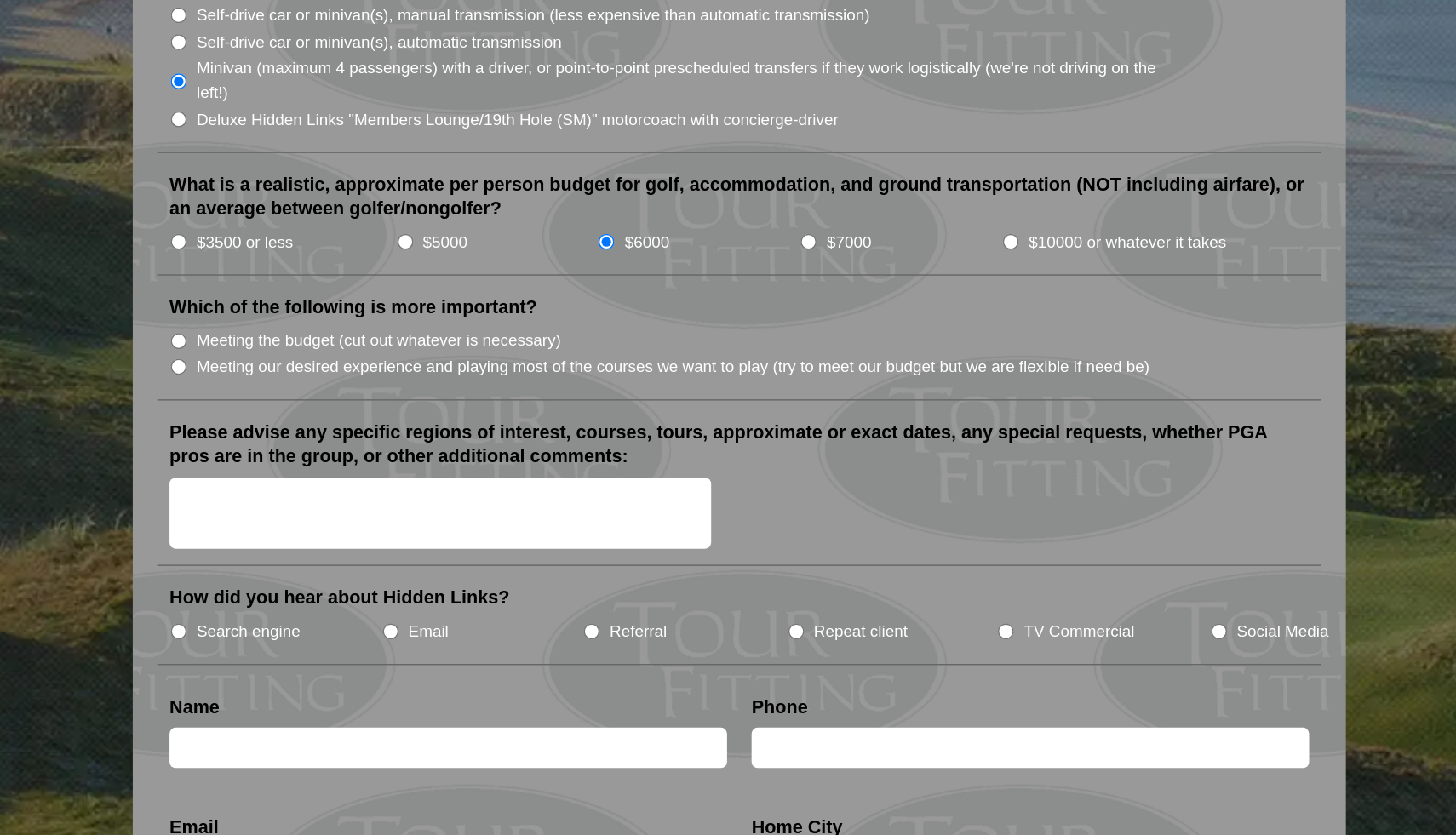
scroll to position [1638, 0]
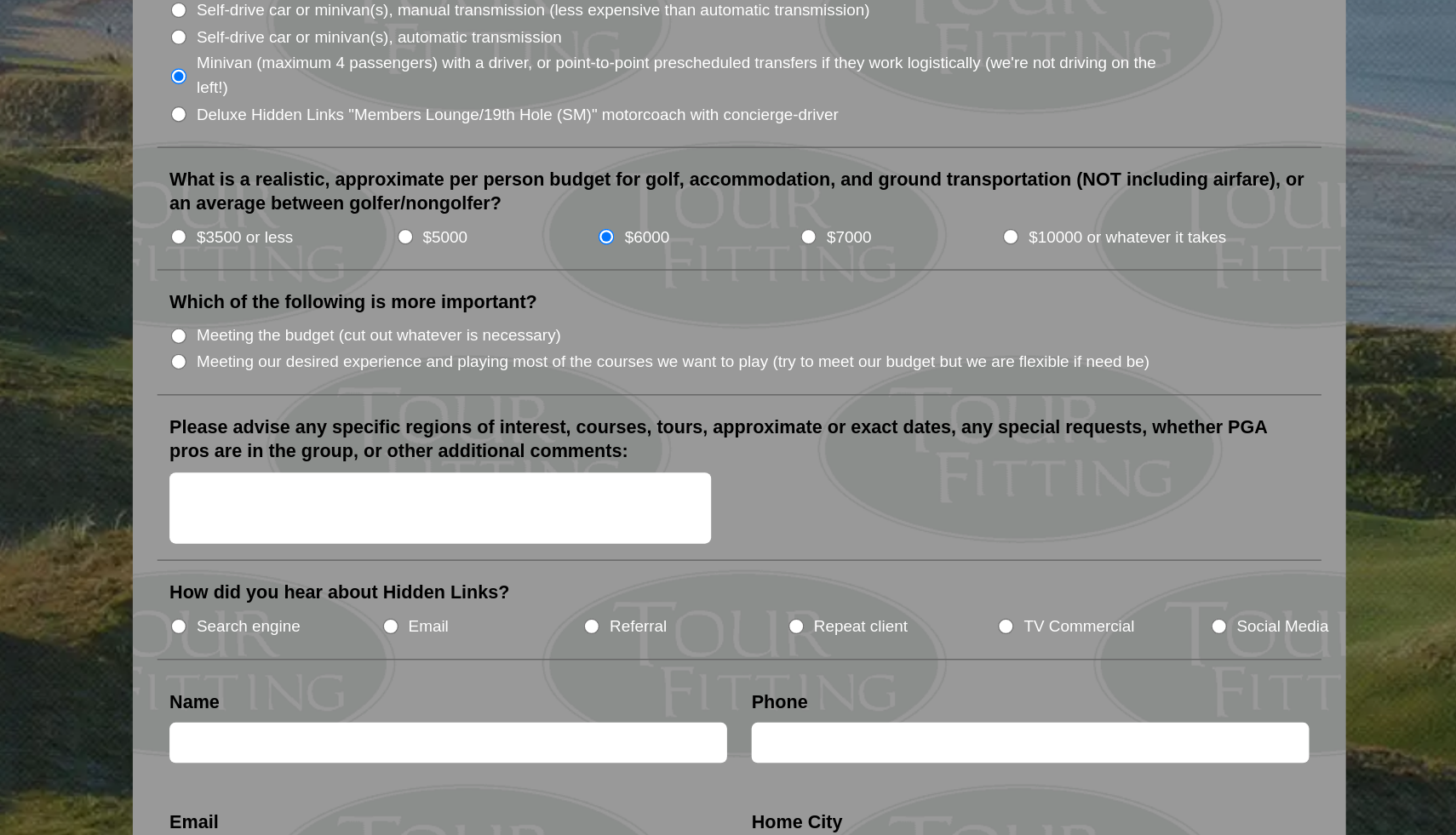
click at [332, 501] on input "Meeting our desired experience and playing most of the courses we want to play …" at bounding box center [334, 505] width 11 height 11
radio input "true"
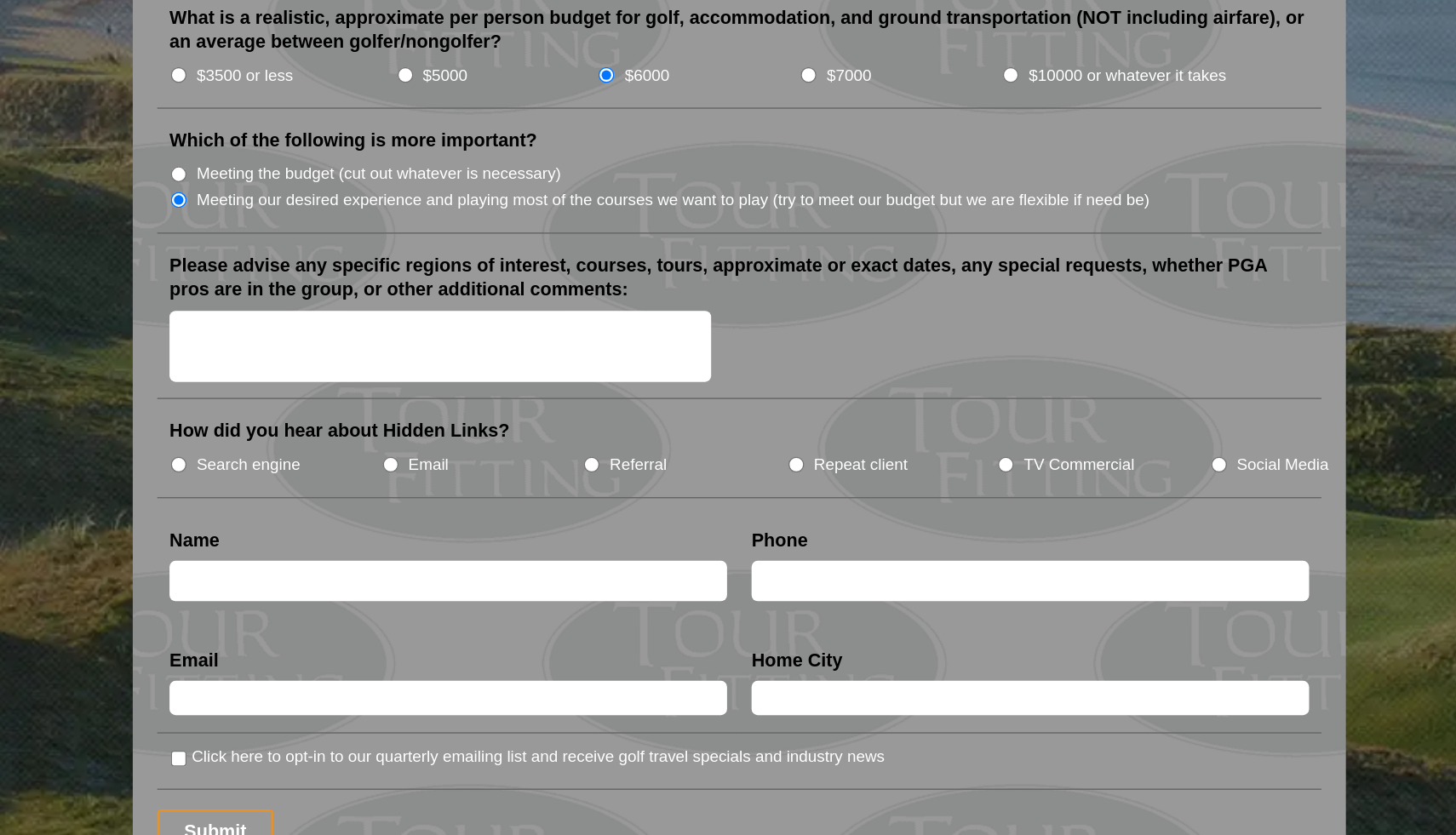
scroll to position [1753, 0]
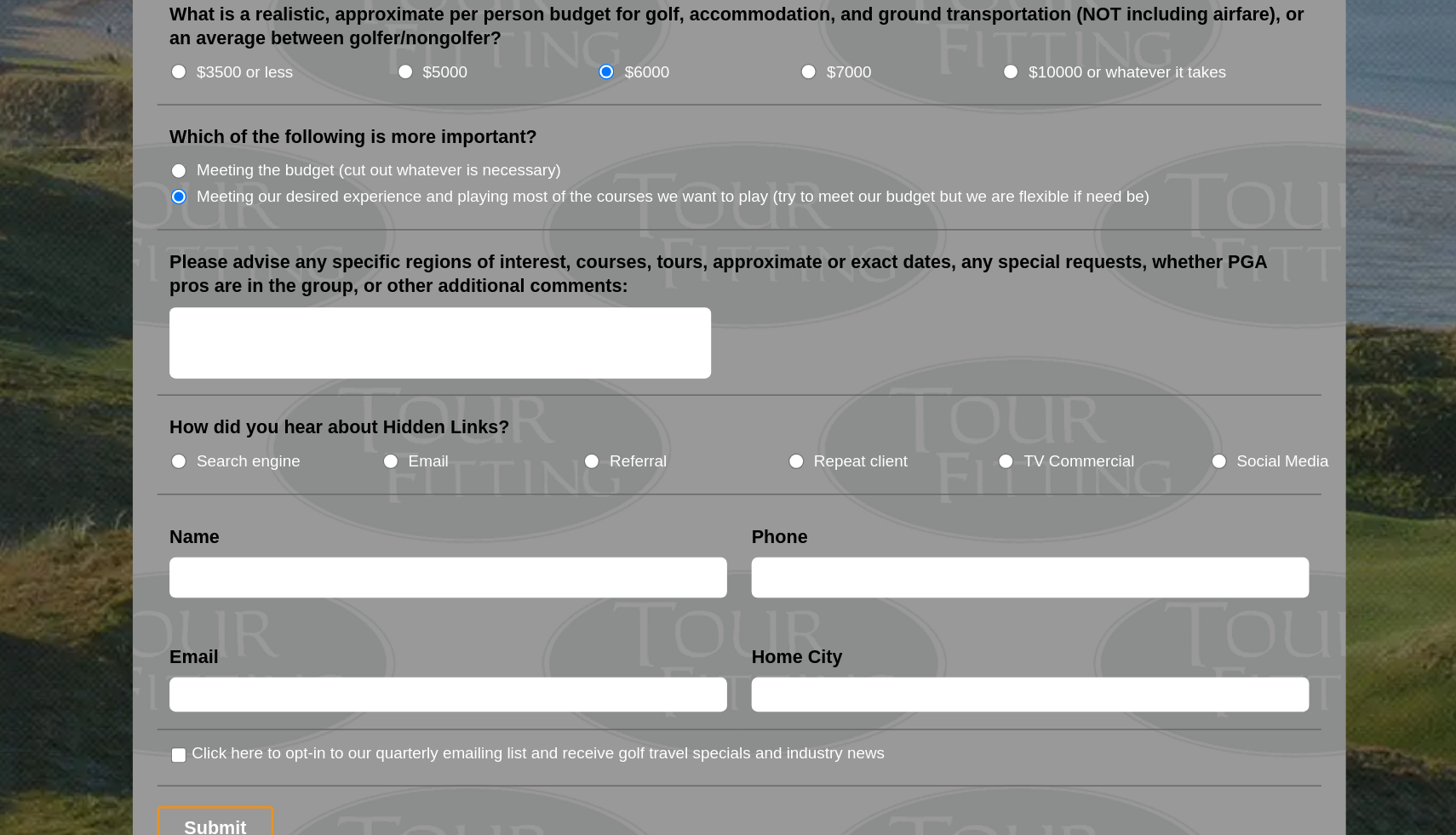
click at [434, 468] on textarea "Please advise any specific regions of interest, courses, tours, approximate or …" at bounding box center [515, 493] width 376 height 51
type textarea "ballybunion, royal county down, royal portrush, old head"
click at [911, 570] on input "TV Commercial" at bounding box center [908, 574] width 11 height 11
radio input "true"
click at [486, 643] on input "text" at bounding box center [521, 655] width 387 height 28
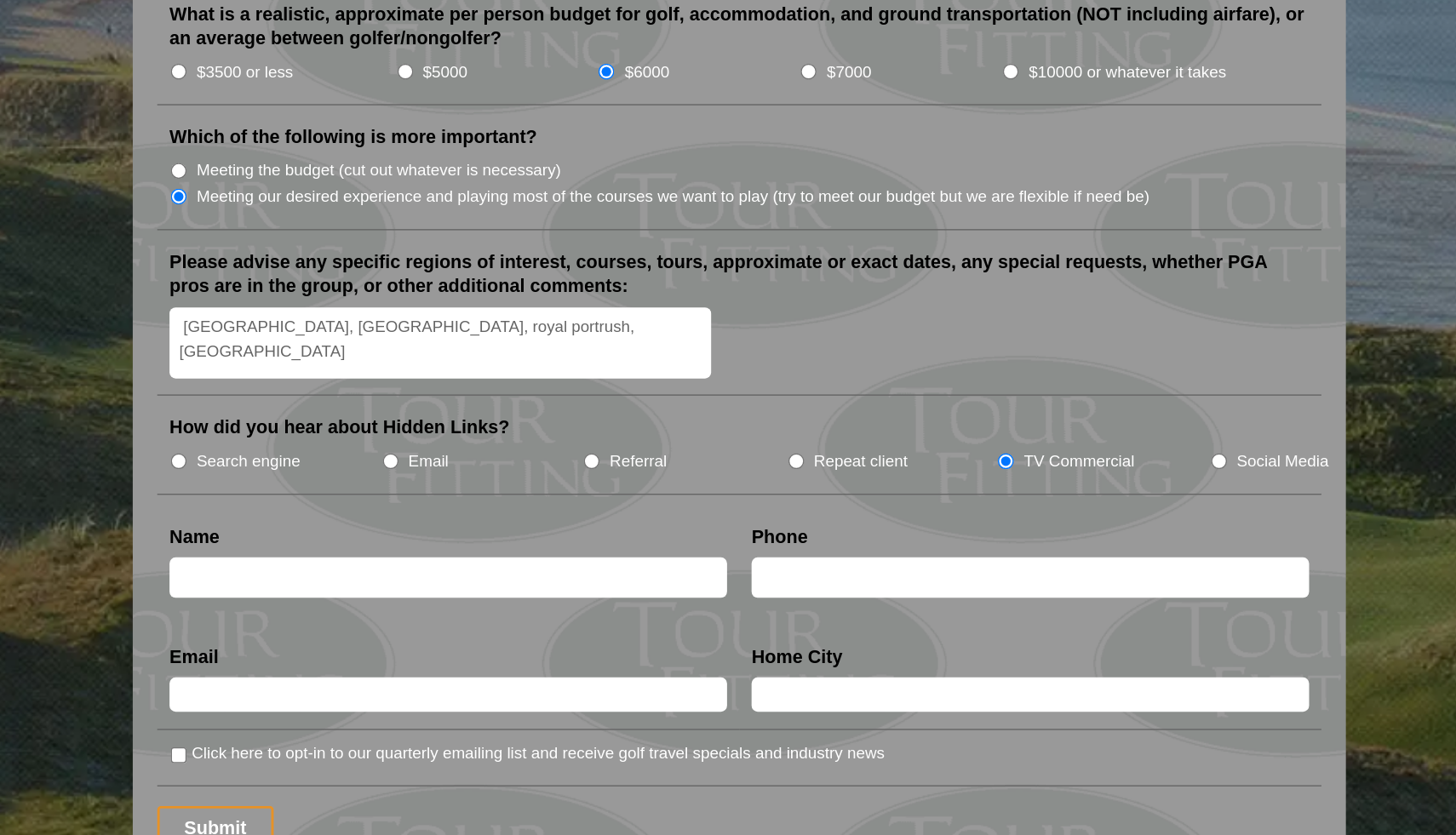
type input "James Cass"
type input "6102022602"
type input "jamescass505@yahoo.com"
type input "Collegeville"
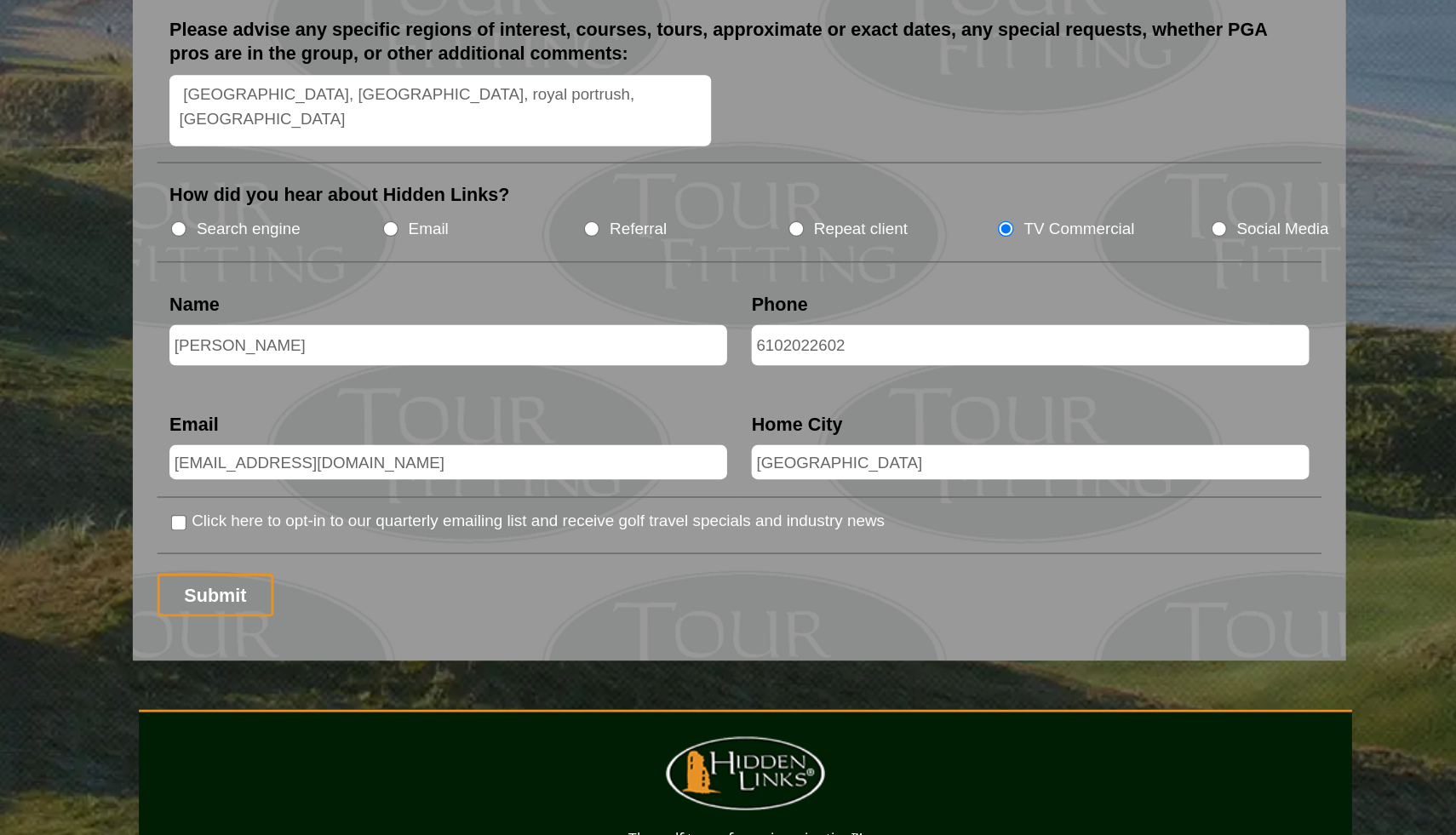
scroll to position [1919, 0]
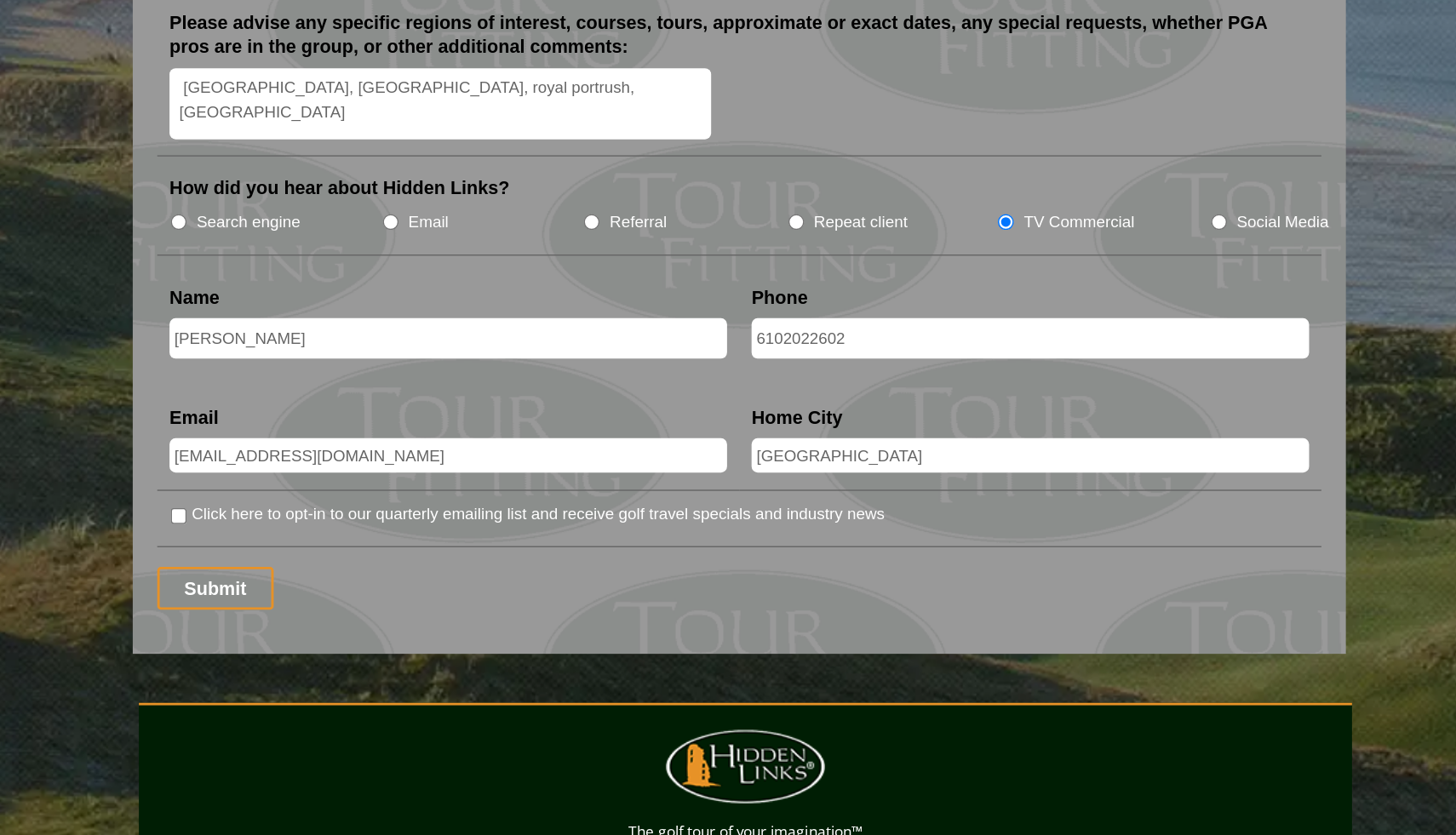
drag, startPoint x: 365, startPoint y: 470, endPoint x: 338, endPoint y: 470, distance: 27.0
click at [338, 475] on input "James Cass" at bounding box center [521, 489] width 387 height 28
type input "Jim Cass"
click at [360, 648] on input "Submit" at bounding box center [359, 663] width 81 height 30
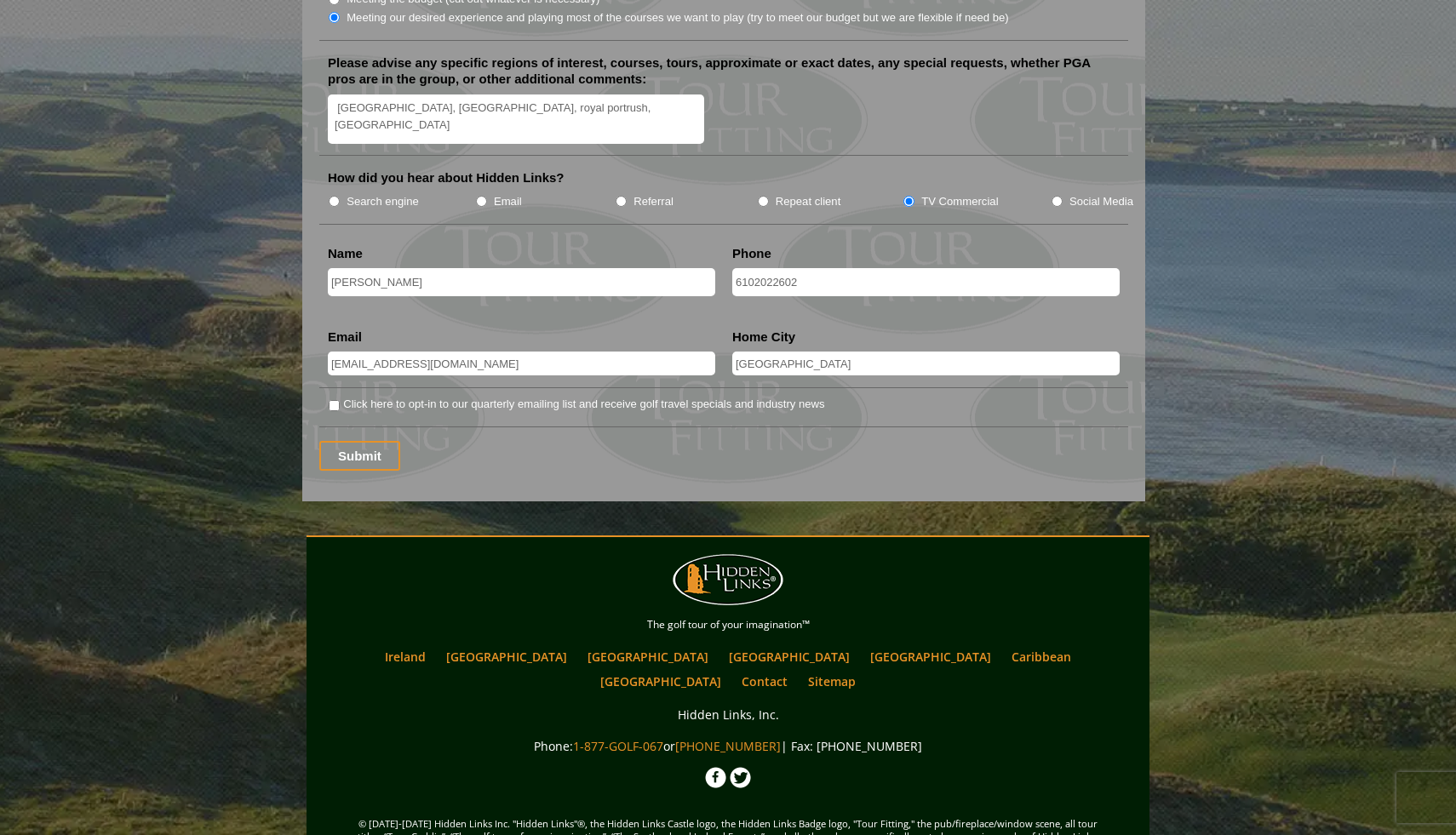
scroll to position [2162, 0]
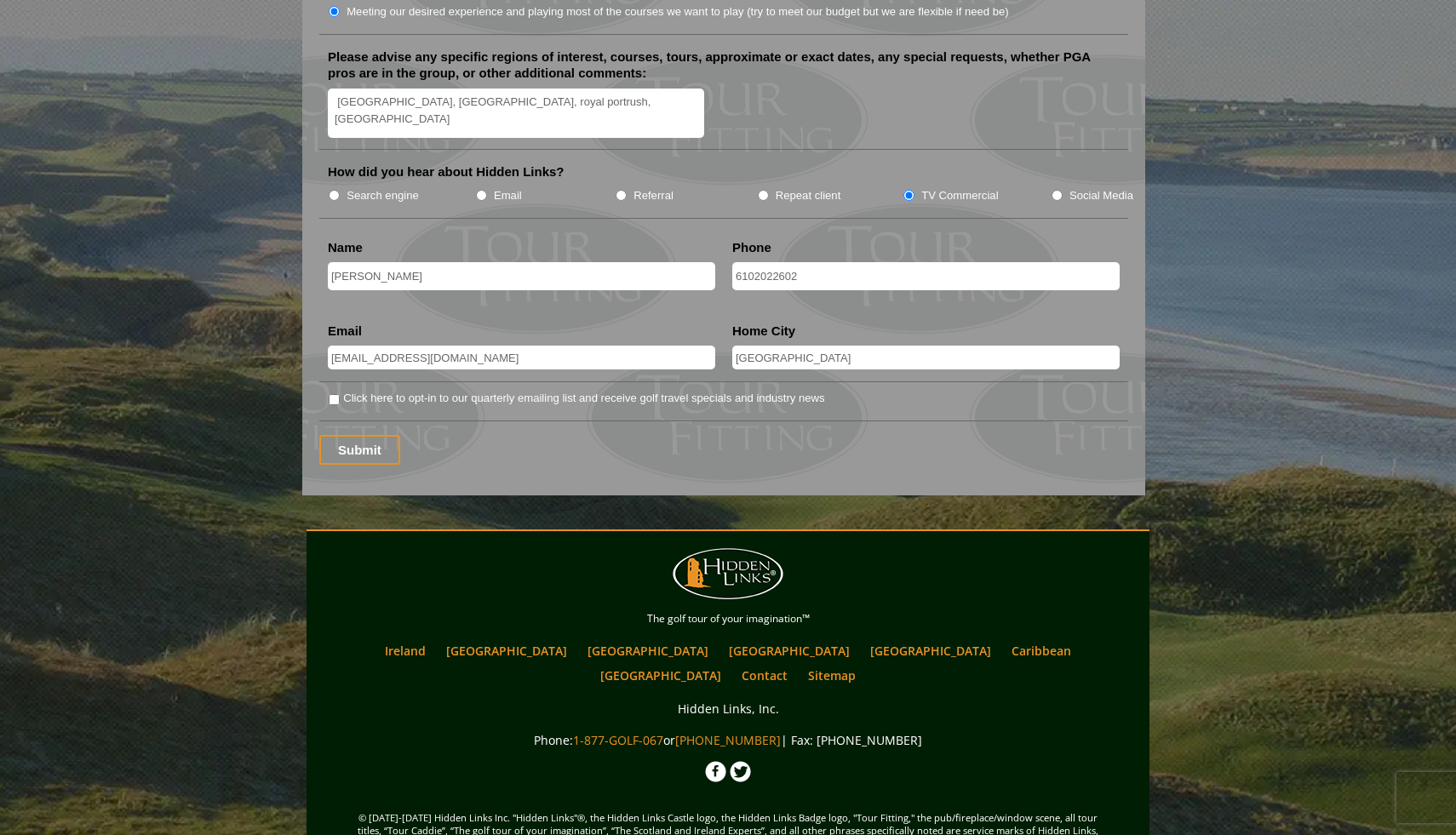
click at [338, 394] on input "Click here to opt-in to our quarterly emailing list and receive golf travel spe…" at bounding box center [334, 399] width 11 height 11
click at [336, 394] on input "Click here to opt-in to our quarterly emailing list and receive golf travel spe…" at bounding box center [334, 399] width 11 height 11
checkbox input "false"
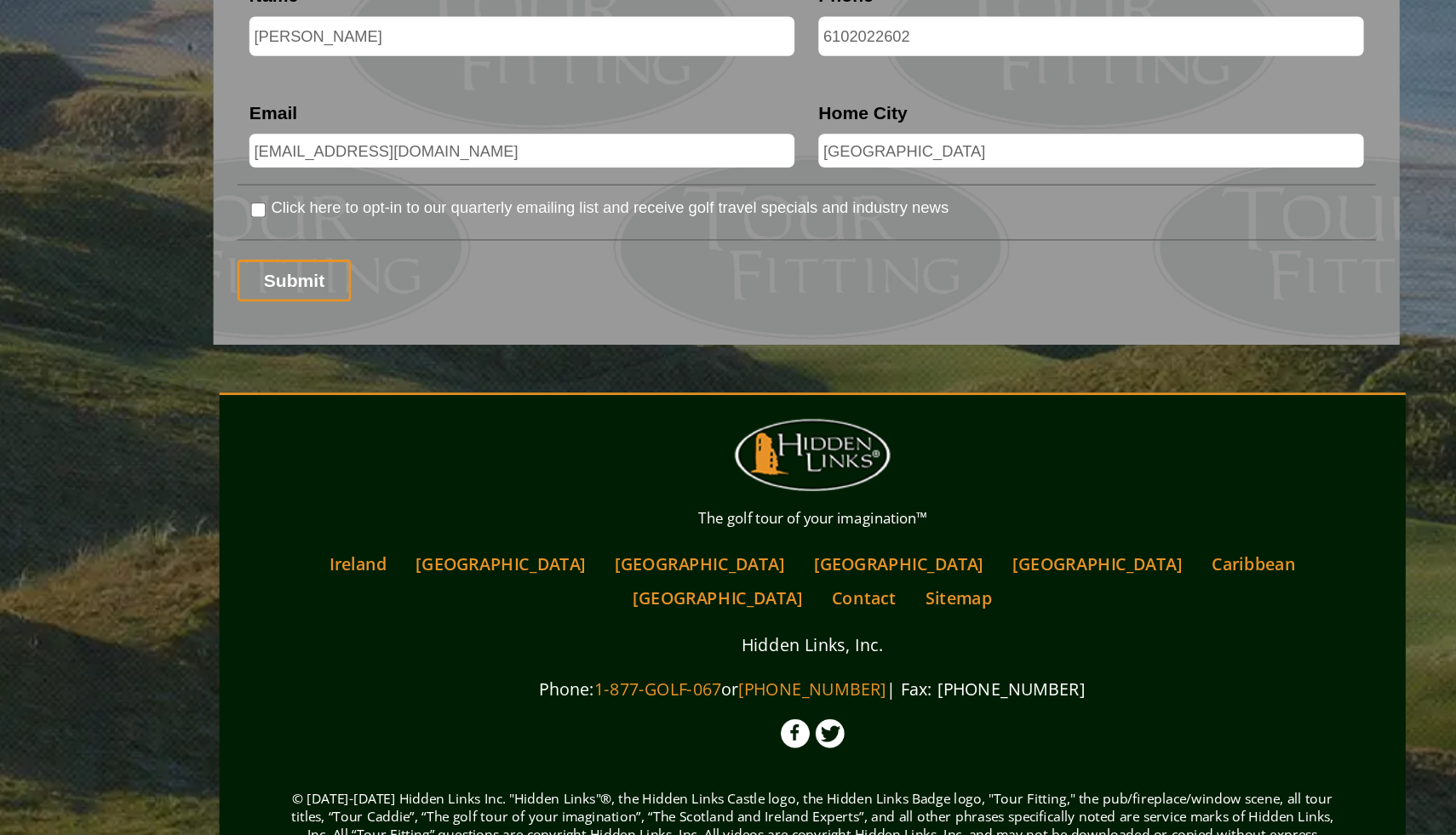
scroll to position [2203, 0]
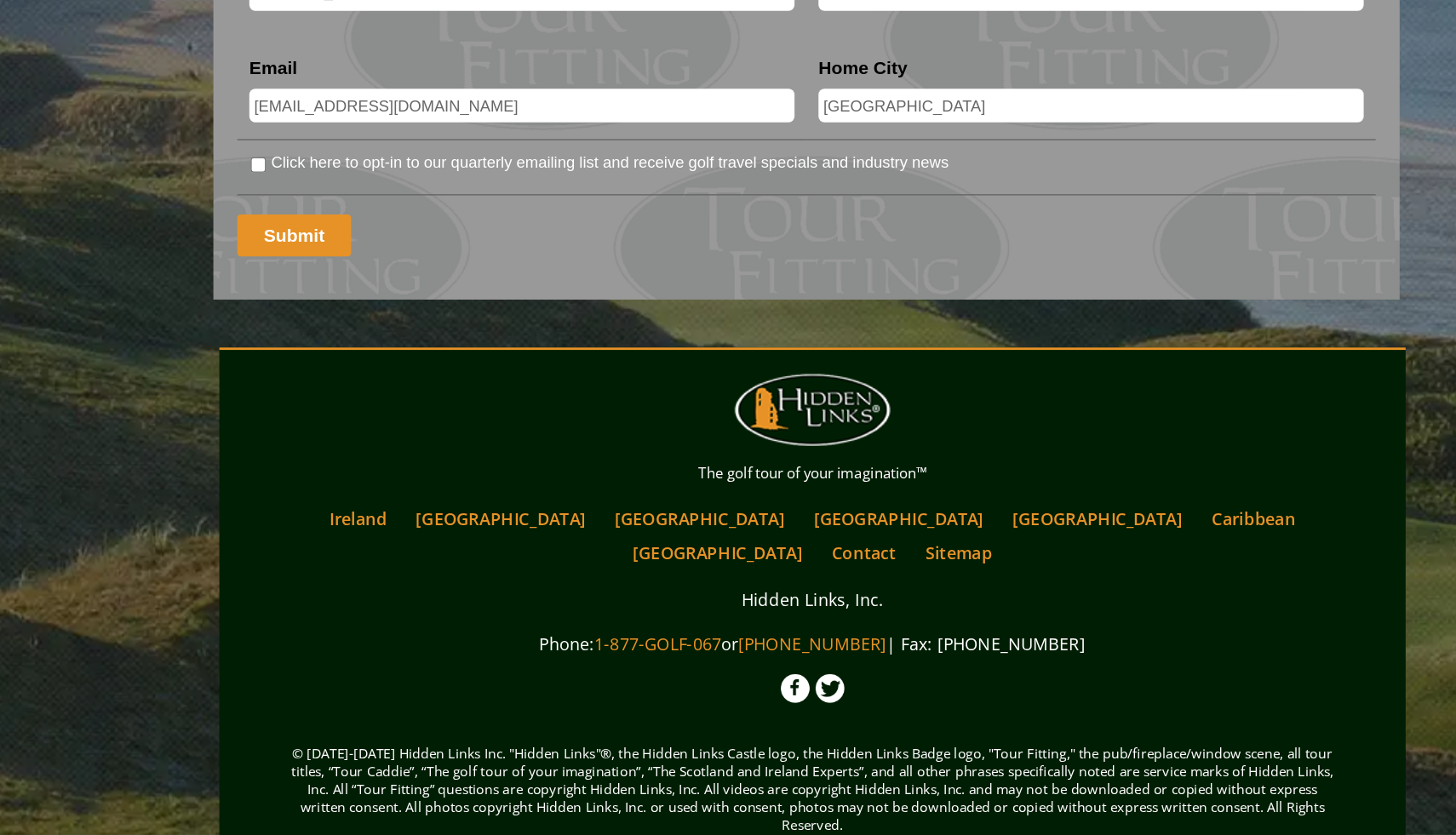
click at [358, 394] on input "Submit" at bounding box center [359, 408] width 81 height 30
